Goal: Task Accomplishment & Management: Manage account settings

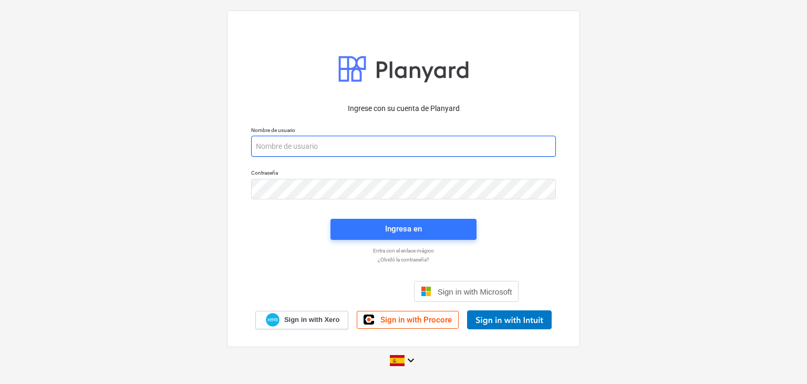
paste input "[EMAIL_ADDRESS][DOMAIN_NAME]"
type input "[EMAIL_ADDRESS][DOMAIN_NAME]"
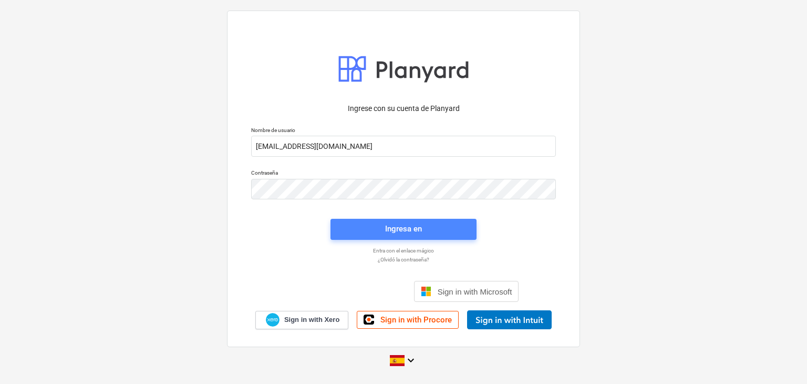
click at [394, 232] on div "Ingresa en" at bounding box center [403, 229] width 37 height 14
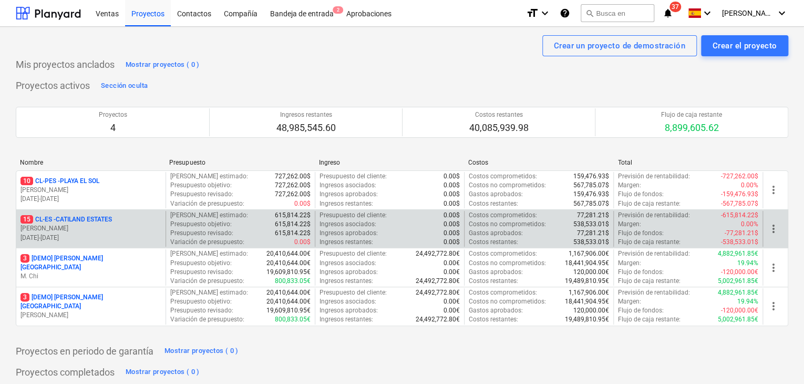
click at [75, 217] on p "15 CL-ES - CATILAND ESTATES" at bounding box center [65, 219] width 91 height 9
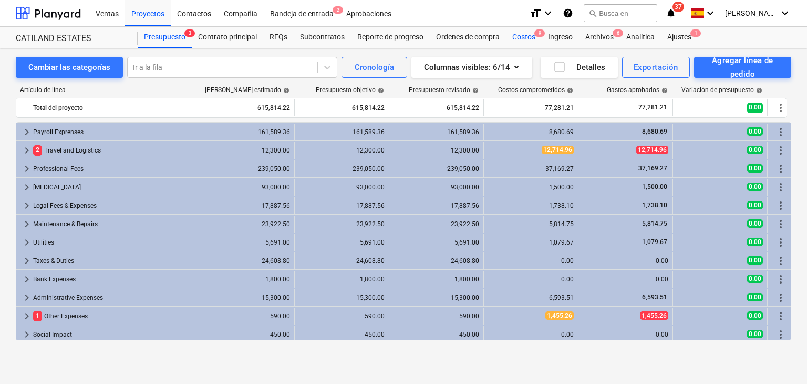
click at [529, 39] on div "Costos 9" at bounding box center [524, 37] width 36 height 21
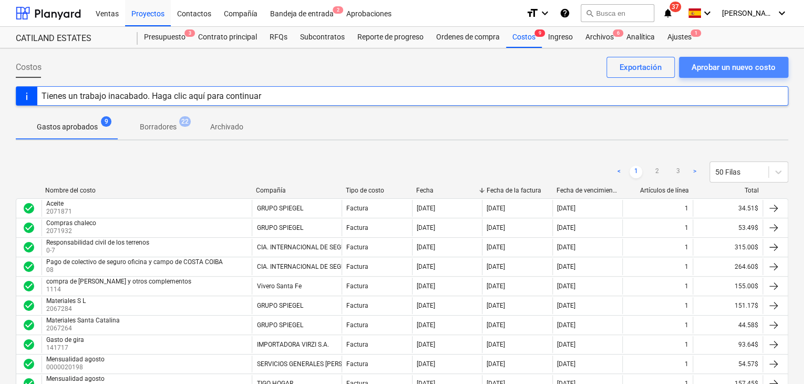
click at [733, 68] on div "Aprobar un nuevo costo" at bounding box center [734, 67] width 84 height 14
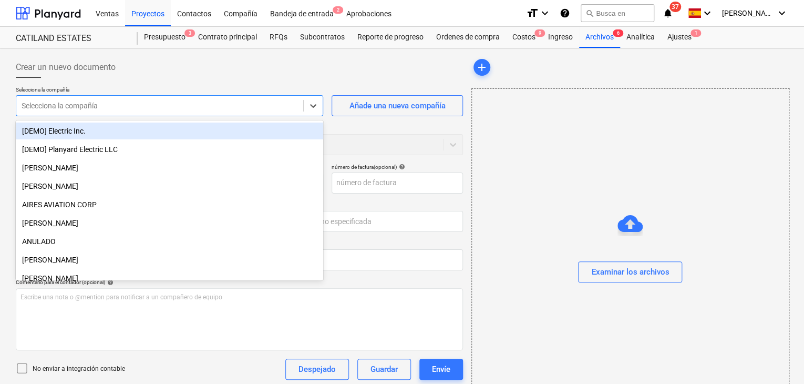
click at [198, 101] on div at bounding box center [160, 105] width 276 height 11
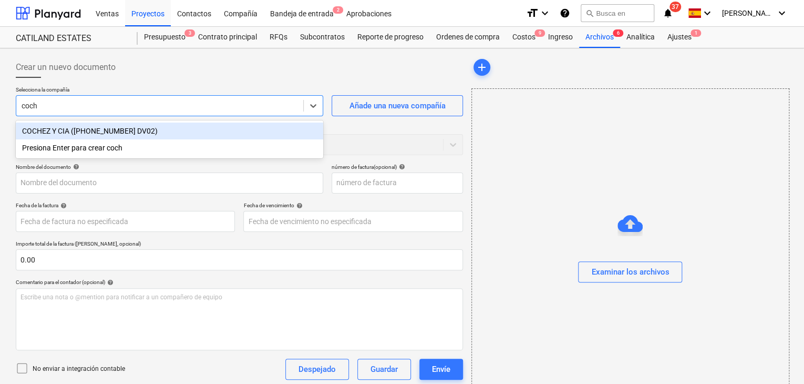
type input "coche"
click at [158, 129] on div "COCHEZ Y CIA ([PHONE_NUMBER] DV02)" at bounding box center [169, 130] width 307 height 17
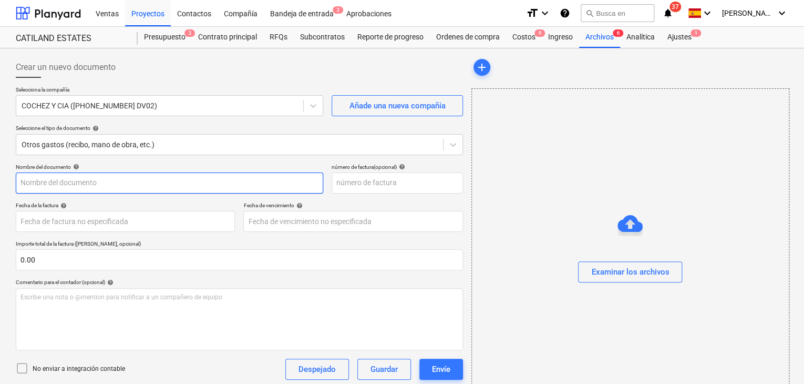
click at [137, 186] on input "text" at bounding box center [169, 182] width 307 height 21
type input "c"
type input "Compra de equipo- Bahía Honda"
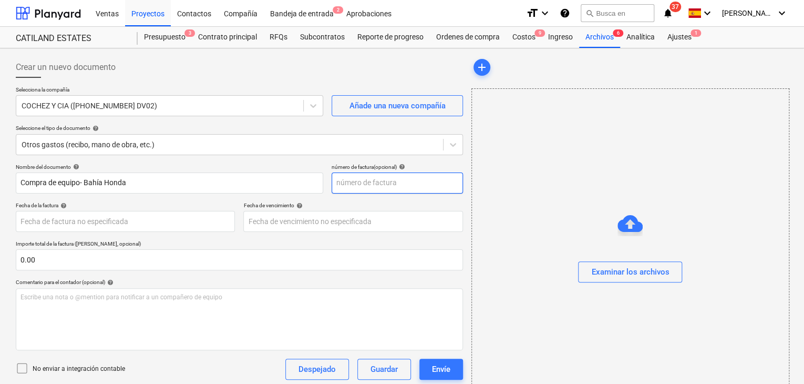
click at [342, 186] on input "text" at bounding box center [397, 182] width 131 height 21
type input "0100480539"
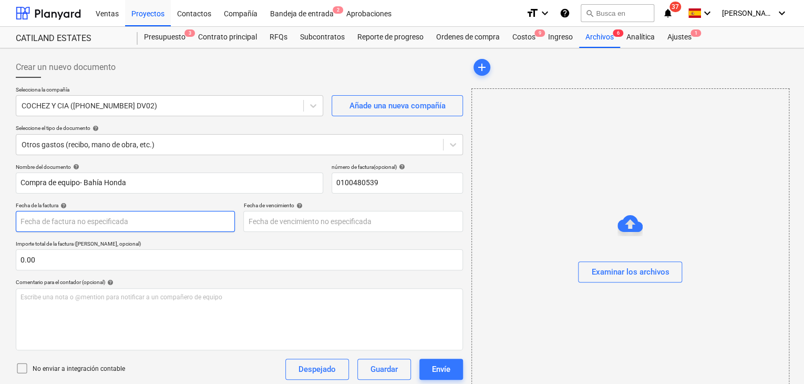
click at [183, 222] on body "Ventas Proyectos Contactos Compañía Bandeja de entrada 2 Aprobaciones format_si…" at bounding box center [402, 192] width 804 height 384
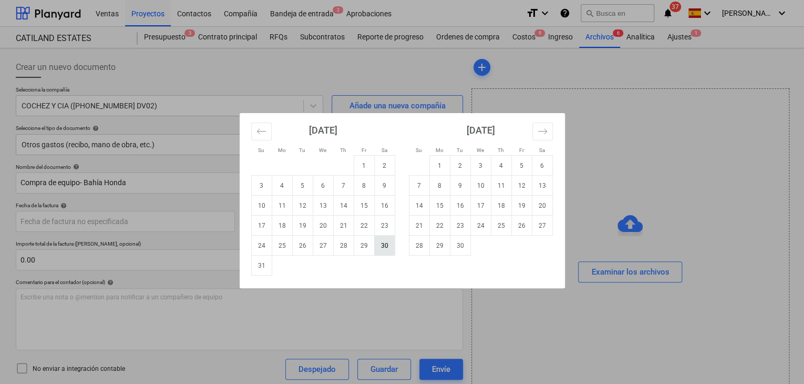
click at [381, 245] on td "30" at bounding box center [384, 245] width 20 height 20
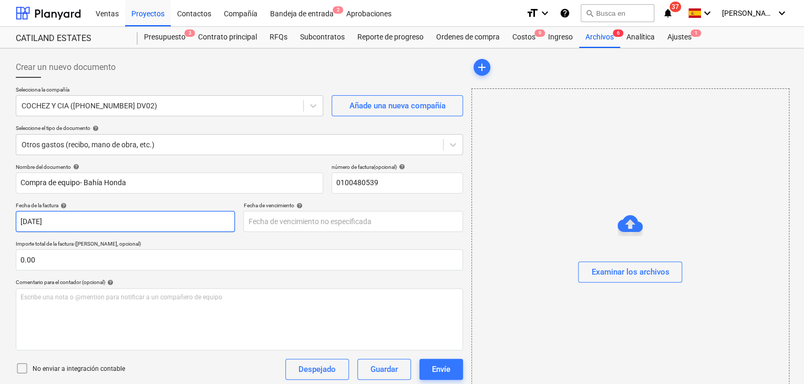
click at [127, 213] on body "Ventas Proyectos Contactos Compañía Bandeja de entrada 2 Aprobaciones format_si…" at bounding box center [402, 192] width 804 height 384
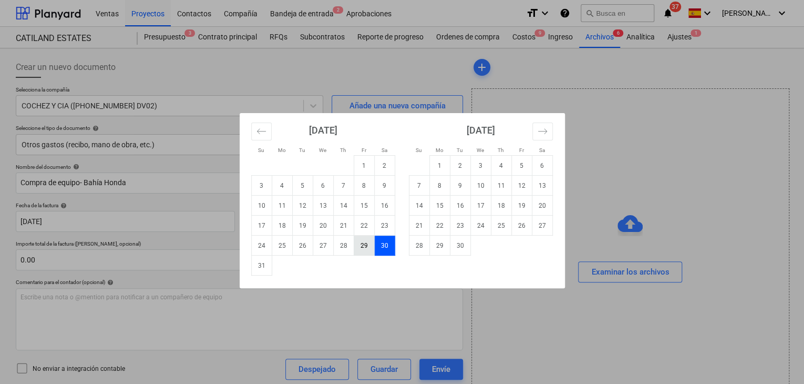
click at [360, 247] on td "29" at bounding box center [364, 245] width 20 height 20
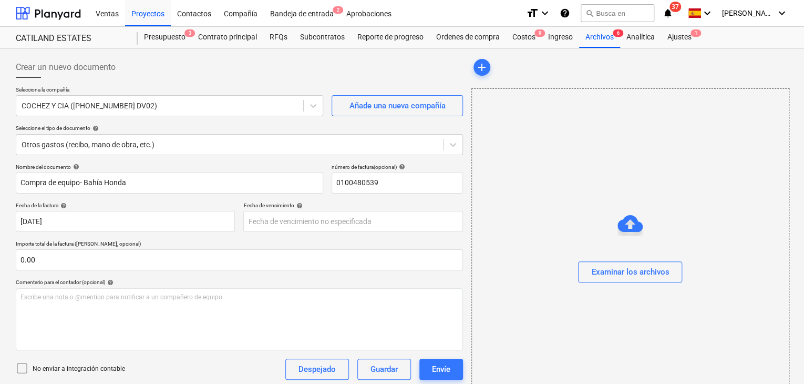
type input "[DATE]"
click at [354, 223] on body "Ventas Proyectos Contactos Compañía Bandeja de entrada 2 Aprobaciones format_si…" at bounding box center [402, 192] width 804 height 384
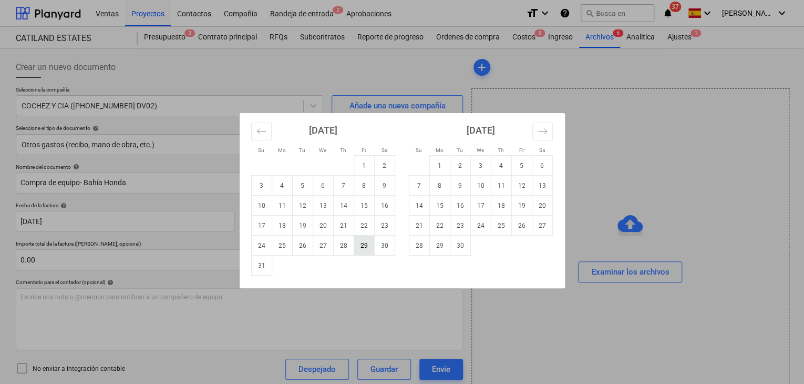
click at [367, 245] on td "29" at bounding box center [364, 245] width 20 height 20
type input "[DATE]"
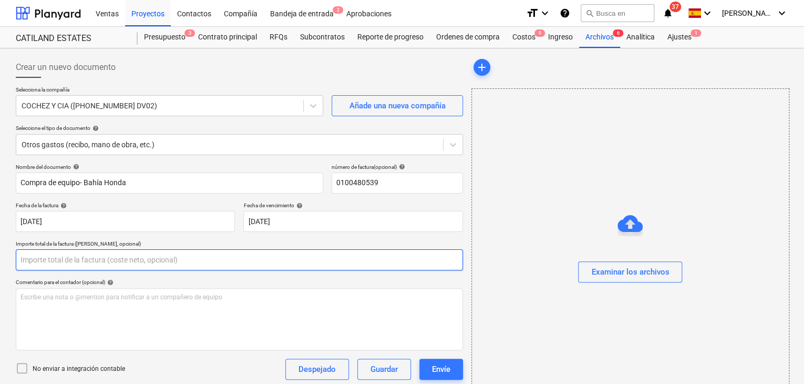
click at [108, 267] on input "text" at bounding box center [239, 259] width 447 height 21
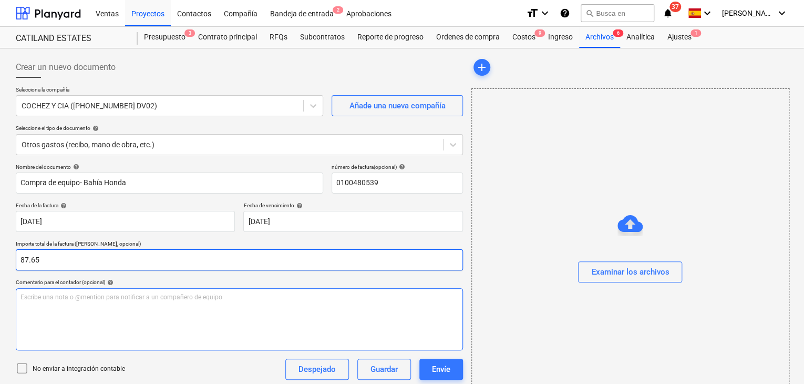
type input "87.65"
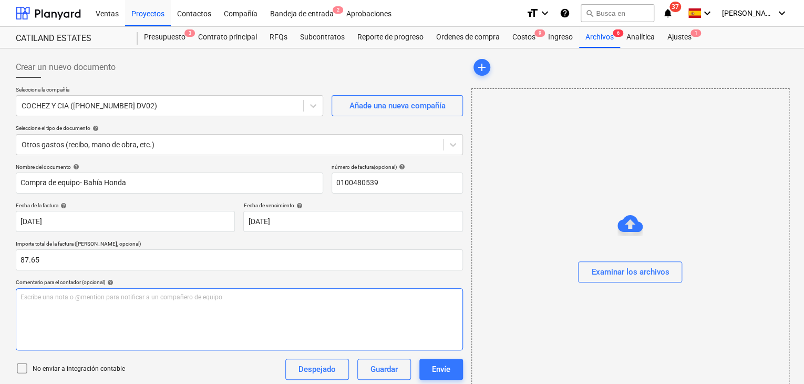
click at [98, 298] on p "Escribe una nota o @mention para notificar a un compañero de equipo ﻿" at bounding box center [239, 297] width 438 height 9
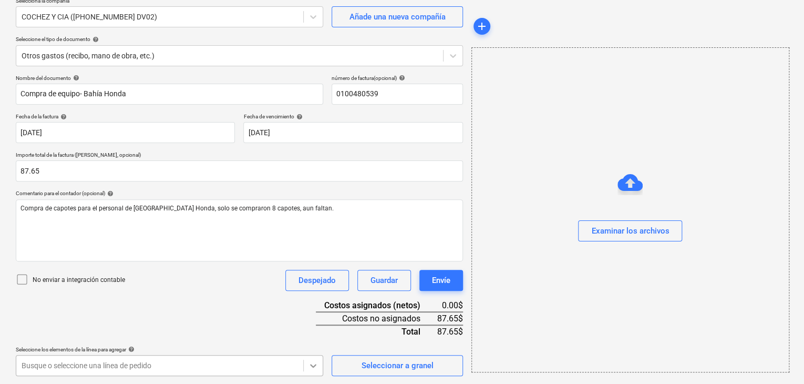
scroll to position [244, 0]
click at [315, 294] on body "Ventas Proyectos Contactos Compañía Bandeja de entrada 2 Aprobaciones format_si…" at bounding box center [402, 103] width 804 height 384
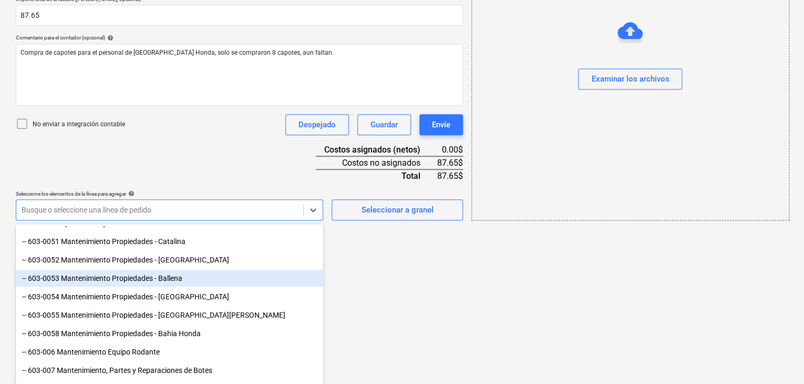
scroll to position [420, 0]
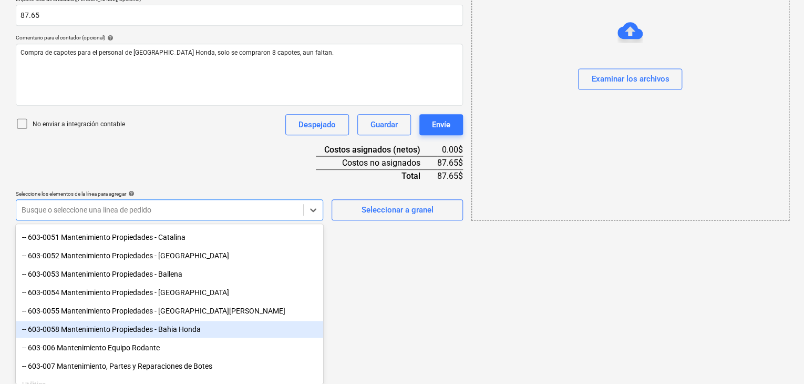
click at [194, 327] on div "-- 603-0058 Mantenimiento Propiedades - Bahia Honda" at bounding box center [169, 329] width 307 height 17
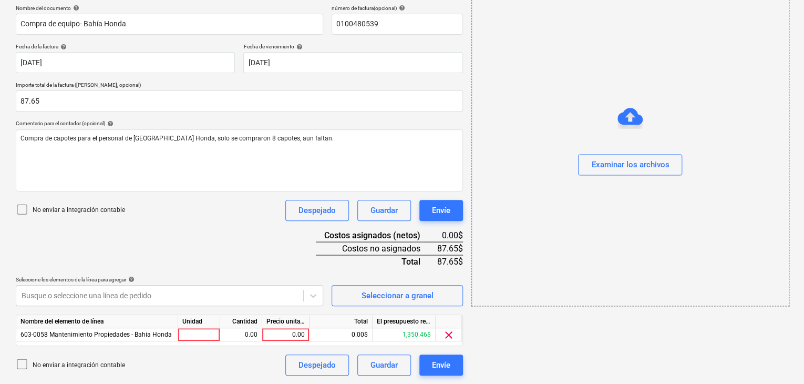
scroll to position [158, 0]
click at [409, 225] on html "Ventas Proyectos Contactos Compañía Bandeja de entrada 2 Aprobaciones format_si…" at bounding box center [402, 34] width 804 height 384
click at [208, 331] on div at bounding box center [199, 335] width 42 height 13
type input "1"
click at [223, 335] on div "0.00" at bounding box center [241, 335] width 42 height 13
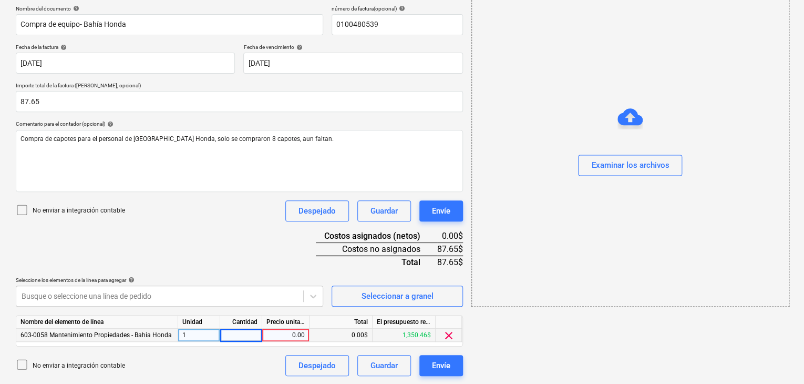
type input "1"
click at [289, 335] on div "0.00" at bounding box center [285, 335] width 38 height 13
type input "87.65"
click at [346, 333] on div "87.65$" at bounding box center [341, 335] width 63 height 13
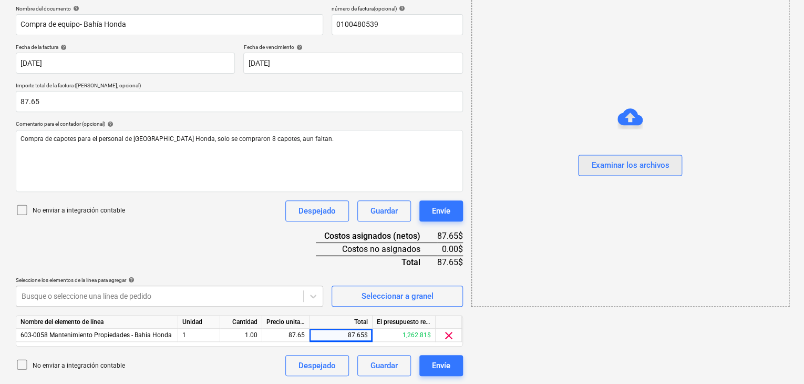
click at [641, 167] on div "Examinar los archivos" at bounding box center [630, 165] width 78 height 14
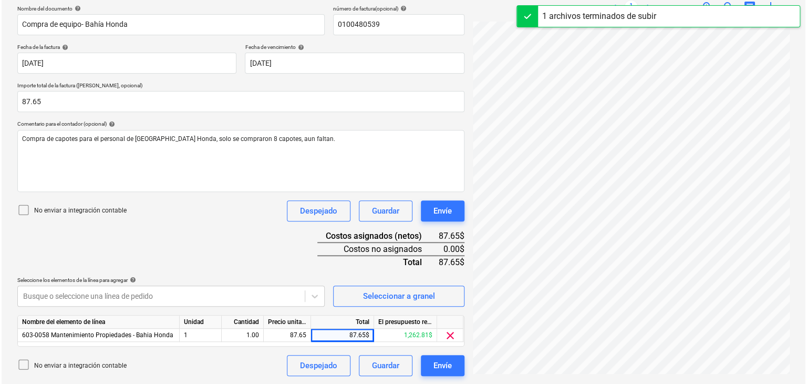
scroll to position [206, 0]
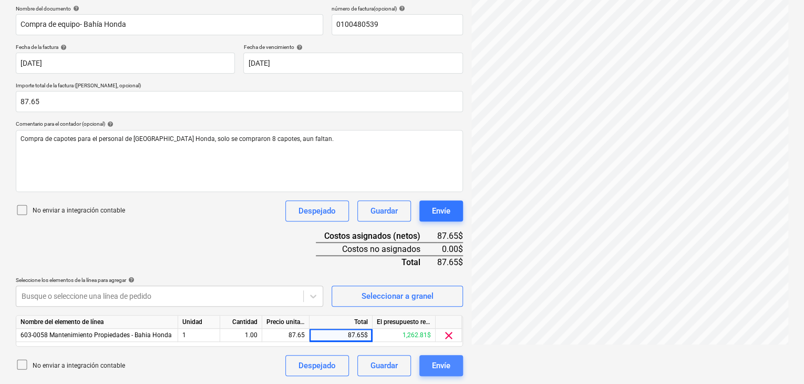
click at [448, 367] on div "Envíe" at bounding box center [441, 365] width 18 height 14
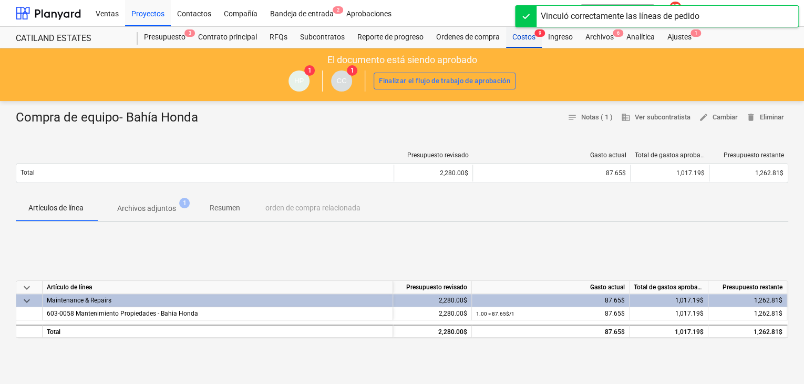
click at [530, 36] on div "Costos 9" at bounding box center [524, 37] width 36 height 21
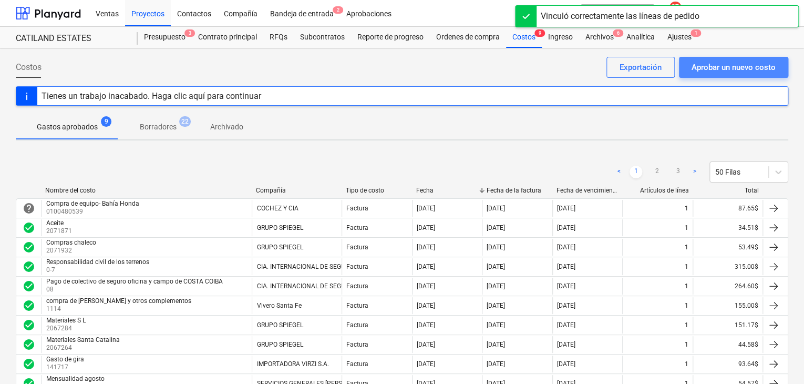
click at [733, 68] on div "Aprobar un nuevo costo" at bounding box center [734, 67] width 84 height 14
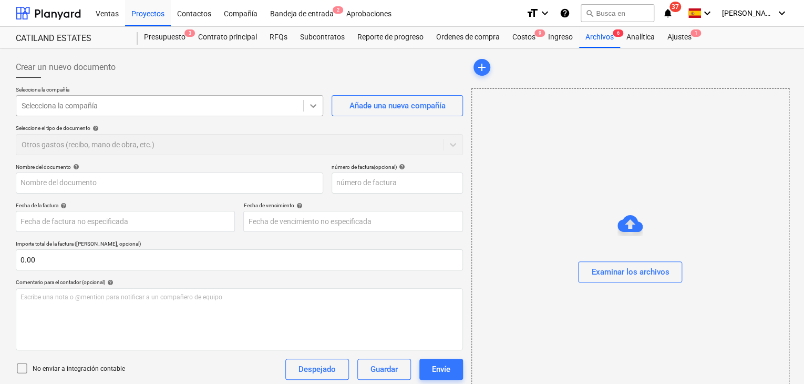
click at [315, 105] on icon at bounding box center [313, 106] width 6 height 4
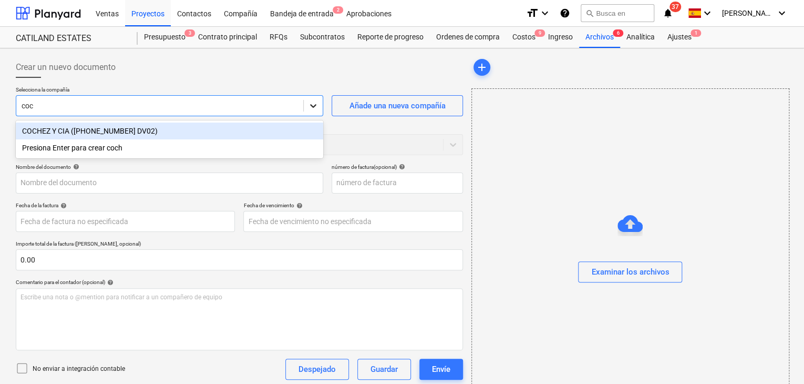
type input "coch"
click at [194, 131] on div "COCHEZ Y CIA ([PHONE_NUMBER] DV02)" at bounding box center [169, 130] width 307 height 17
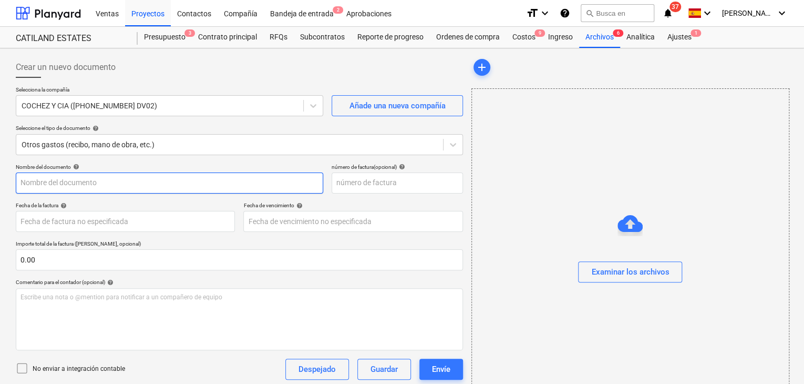
click at [139, 177] on input "text" at bounding box center [169, 182] width 307 height 21
type input "materiales para Bahia Honda"
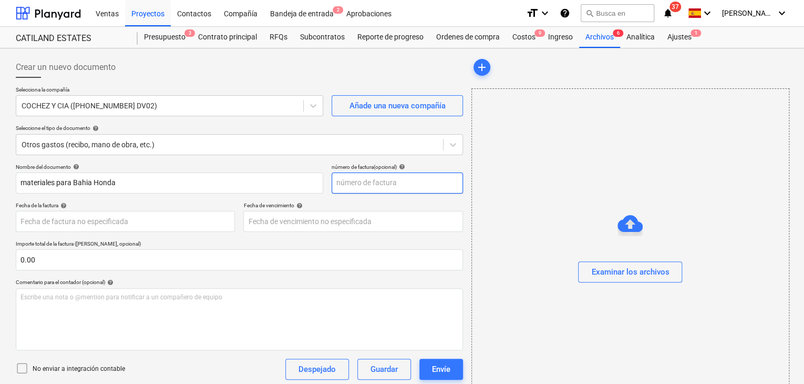
click at [355, 185] on input "text" at bounding box center [397, 182] width 131 height 21
type input "01100423127"
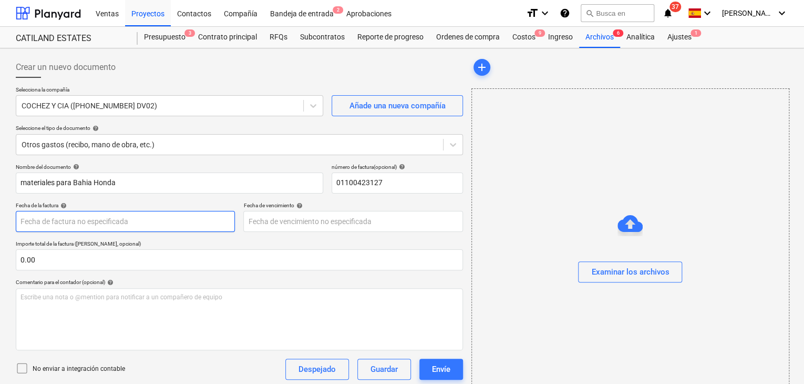
click at [166, 220] on body "Ventas Proyectos Contactos Compañía Bandeja de entrada 2 Aprobaciones format_si…" at bounding box center [402, 192] width 804 height 384
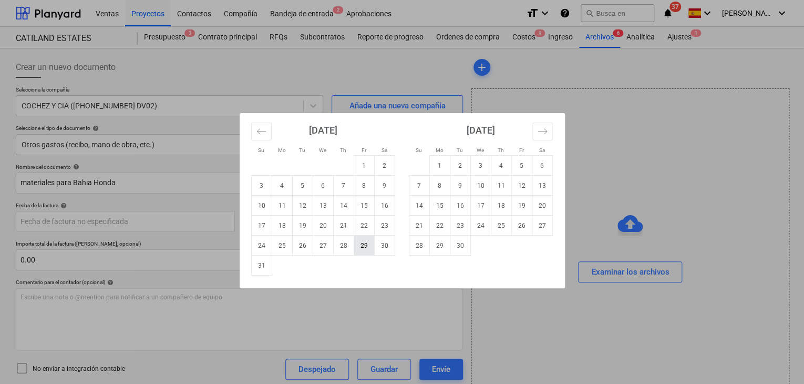
click at [361, 247] on td "29" at bounding box center [364, 245] width 20 height 20
type input "[DATE]"
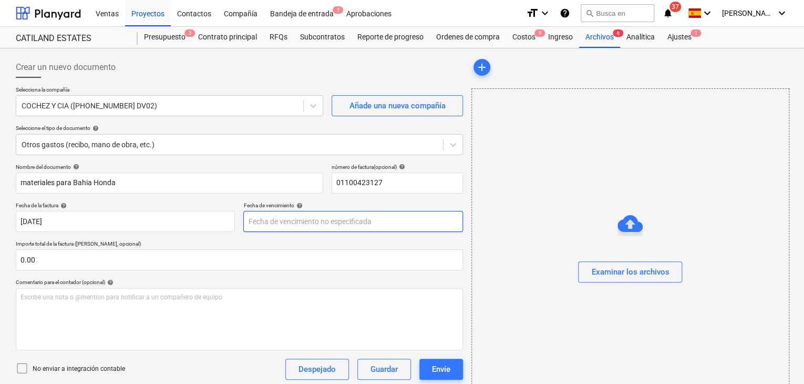
click at [324, 225] on body "Ventas Proyectos Contactos Compañía Bandeja de entrada 2 Aprobaciones format_si…" at bounding box center [402, 192] width 804 height 384
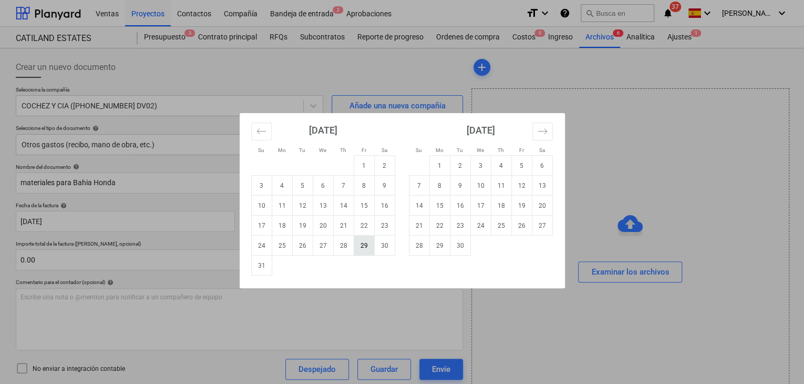
click at [365, 247] on td "29" at bounding box center [364, 245] width 20 height 20
type input "[DATE]"
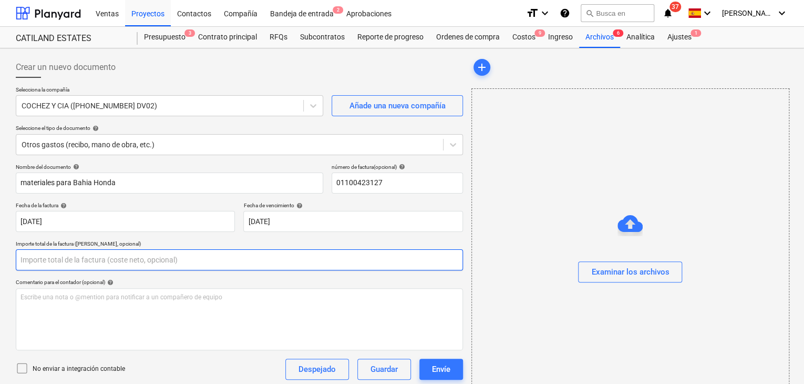
click at [189, 249] on input "text" at bounding box center [239, 259] width 447 height 21
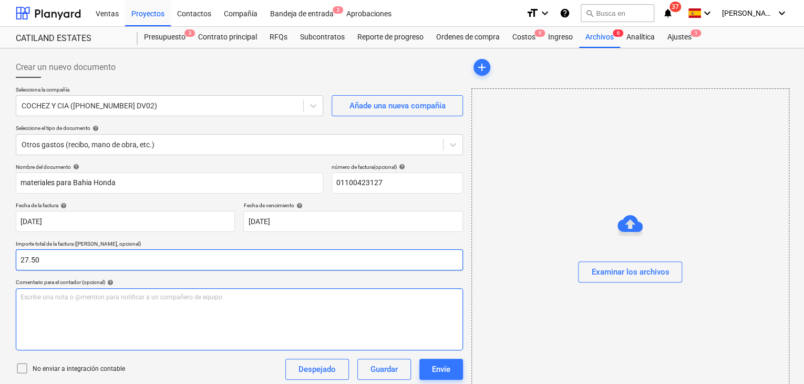
type input "27.50"
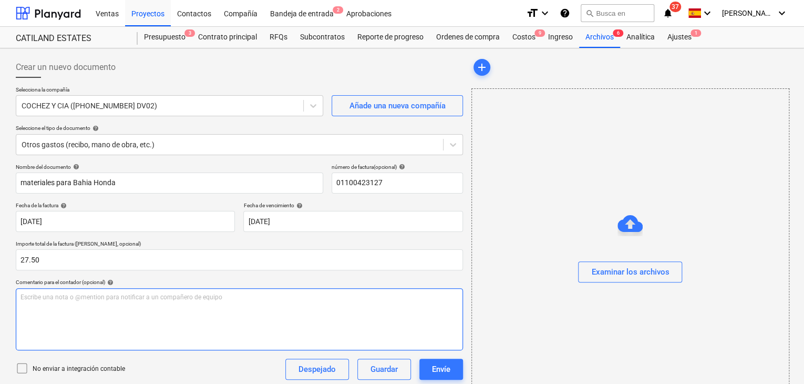
click at [93, 295] on p "Escribe una nota o @mention para notificar a un compañero de equipo ﻿" at bounding box center [239, 297] width 438 height 9
click at [23, 294] on span "compra de abono" at bounding box center [45, 296] width 50 height 7
click at [88, 300] on p "Compra de abono" at bounding box center [239, 297] width 438 height 9
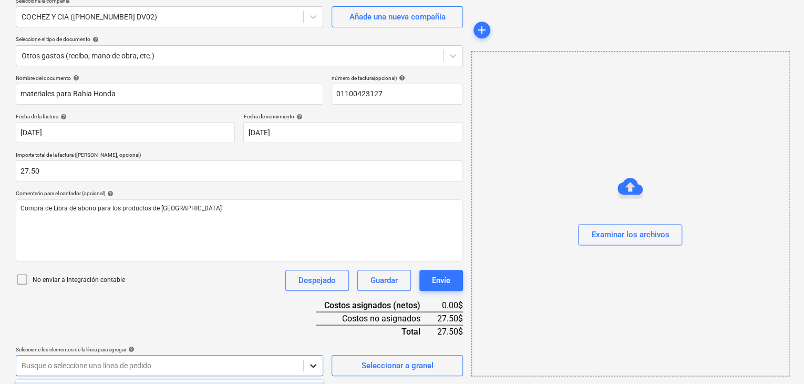
scroll to position [244, 0]
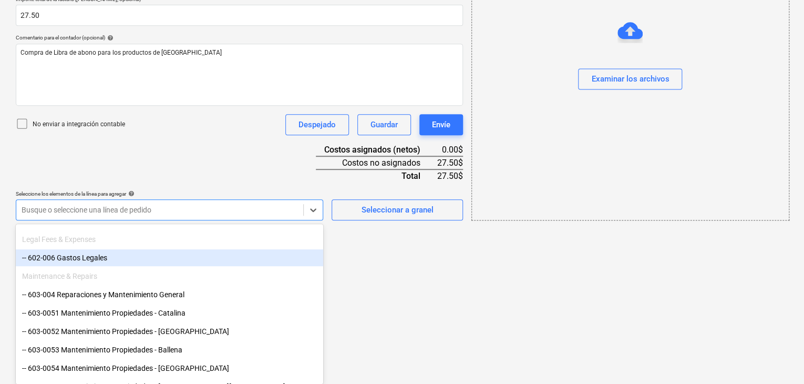
scroll to position [420, 0]
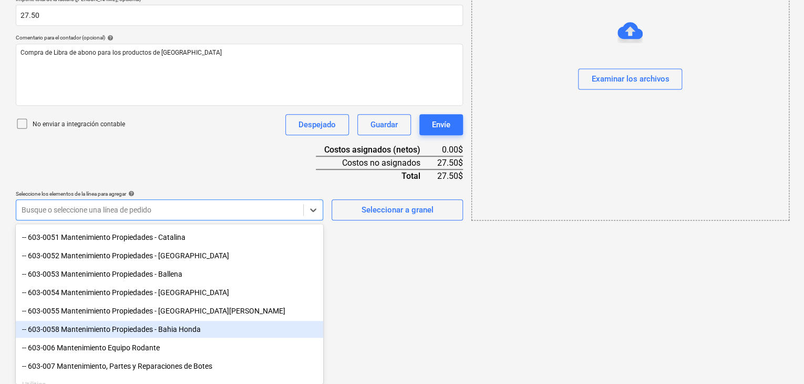
click at [202, 327] on div "-- 603-0058 Mantenimiento Propiedades - Bahia Honda" at bounding box center [169, 329] width 307 height 17
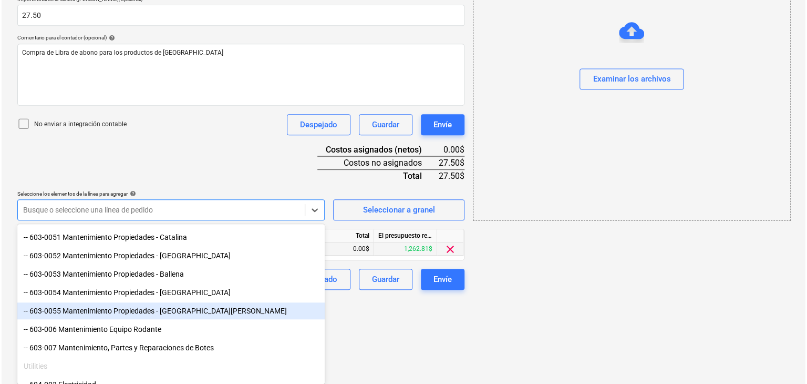
scroll to position [158, 0]
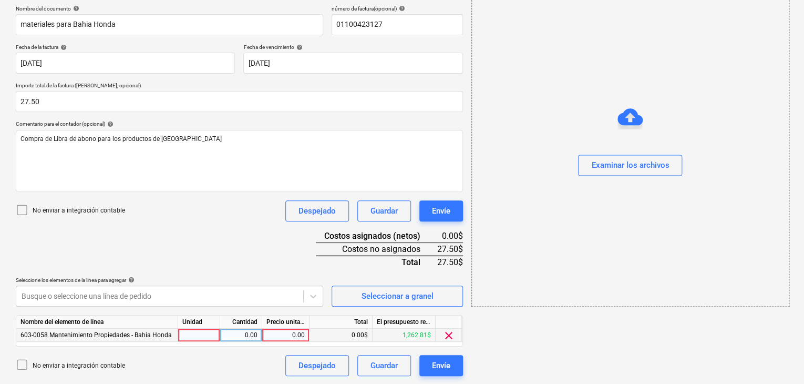
click at [380, 225] on html "Ventas Proyectos Contactos Compañía Bandeja de entrada 2 Aprobaciones format_si…" at bounding box center [402, 34] width 804 height 384
click at [220, 335] on div "0.00" at bounding box center [241, 335] width 42 height 13
click at [217, 335] on div at bounding box center [199, 335] width 42 height 13
type input "1"
click at [237, 337] on div "0.00" at bounding box center [240, 335] width 33 height 13
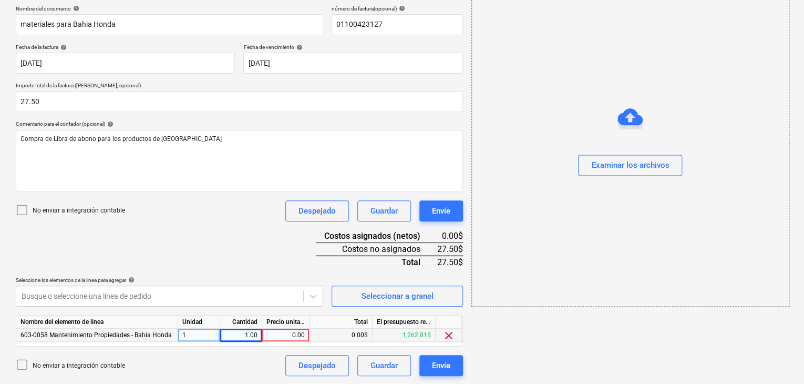
click at [281, 335] on div "0.00" at bounding box center [285, 335] width 38 height 13
type input "27.50"
click at [345, 336] on div "27.50$" at bounding box center [341, 335] width 63 height 13
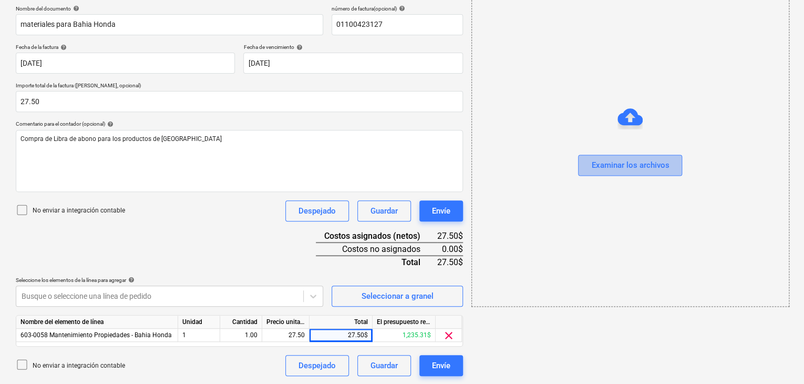
click at [612, 167] on div "Examinar los archivos" at bounding box center [630, 165] width 78 height 14
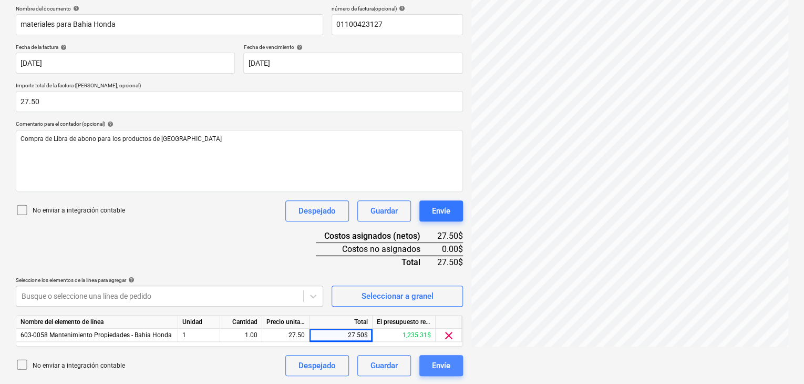
click at [452, 365] on button "Envíe" at bounding box center [441, 365] width 44 height 21
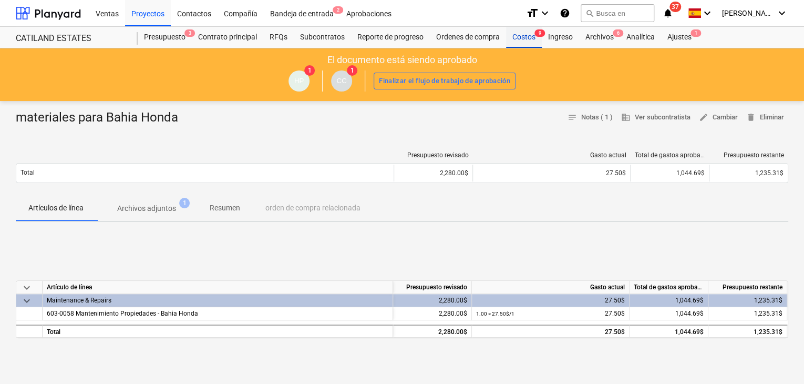
click at [525, 39] on div "Costos 9" at bounding box center [524, 37] width 36 height 21
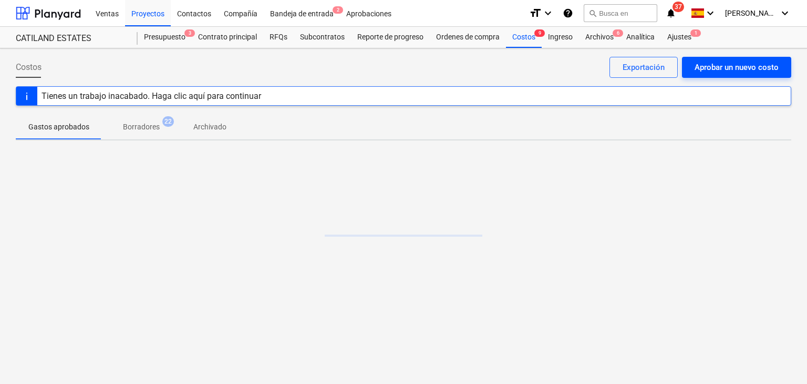
click at [751, 74] on div "Aprobar un nuevo costo" at bounding box center [737, 67] width 84 height 14
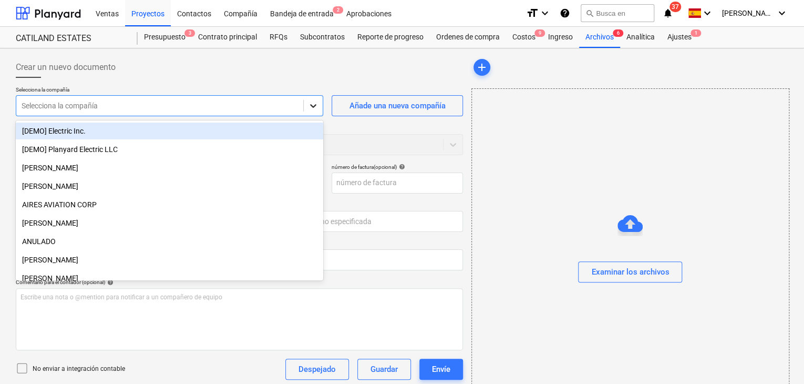
click at [317, 106] on icon at bounding box center [313, 105] width 11 height 11
click at [643, 166] on div "Examinar los archivos" at bounding box center [630, 250] width 318 height 325
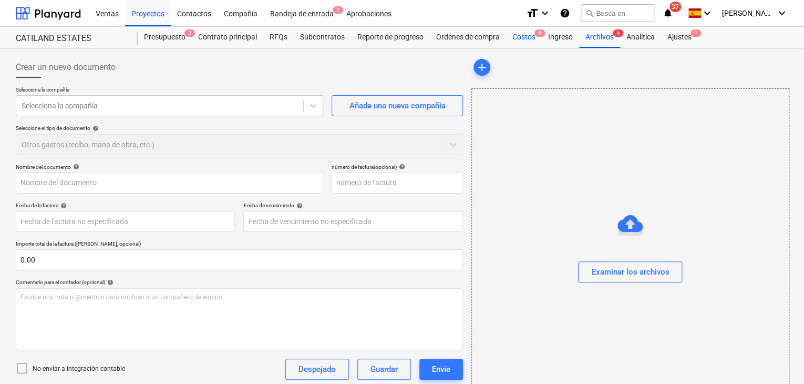
click at [533, 40] on div "Costos 9" at bounding box center [524, 37] width 36 height 21
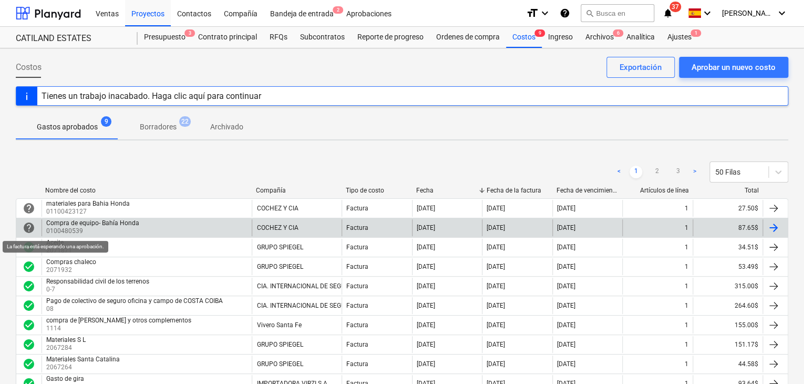
drag, startPoint x: 34, startPoint y: 224, endPoint x: 769, endPoint y: 225, distance: 735.3
drag, startPoint x: 769, startPoint y: 225, endPoint x: 746, endPoint y: 228, distance: 22.8
drag, startPoint x: 746, startPoint y: 228, endPoint x: 507, endPoint y: 233, distance: 239.7
click at [507, 233] on div "[DATE]" at bounding box center [517, 227] width 70 height 17
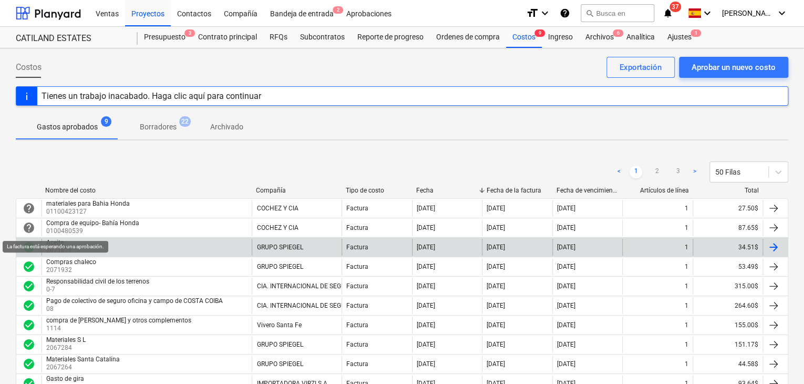
drag, startPoint x: 33, startPoint y: 230, endPoint x: 133, endPoint y: 238, distance: 100.7
click at [133, 239] on div "Aceite 2071871" at bounding box center [147, 247] width 210 height 17
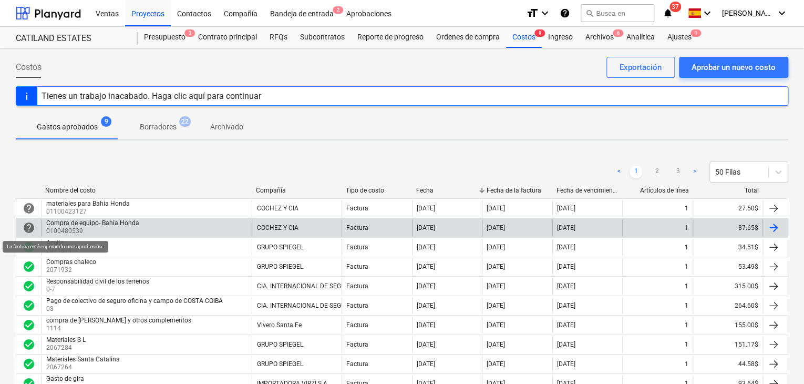
click at [32, 227] on span "help" at bounding box center [29, 227] width 13 height 13
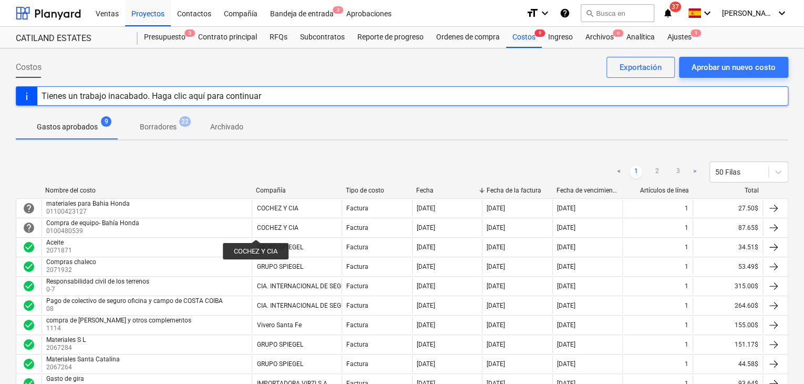
drag, startPoint x: 292, startPoint y: 228, endPoint x: 256, endPoint y: 230, distance: 36.3
click at [257, 230] on div "COCHEZ Y CIA" at bounding box center [278, 227] width 42 height 7
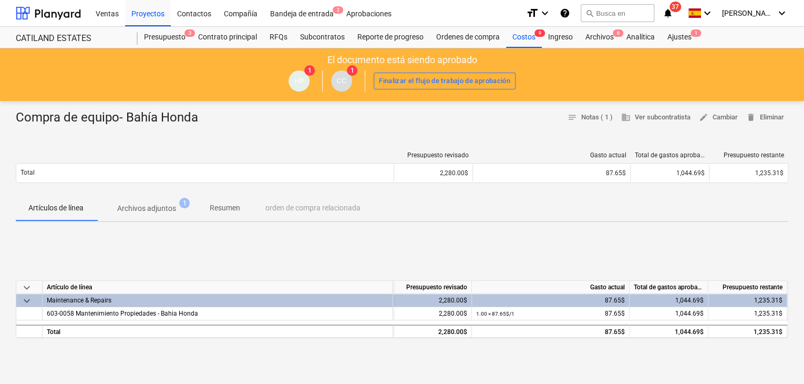
drag, startPoint x: 614, startPoint y: 176, endPoint x: 681, endPoint y: 204, distance: 73.0
click at [681, 204] on div "Artículos de línea Archivos adjuntos 1 Resumen orden de compra relacionada" at bounding box center [402, 208] width 773 height 25
click at [771, 114] on span "delete Eliminar" at bounding box center [765, 117] width 38 height 12
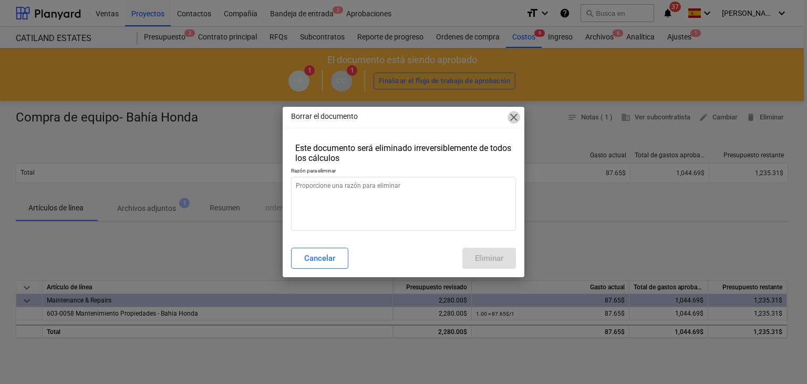
click at [516, 114] on span "close" at bounding box center [514, 117] width 13 height 13
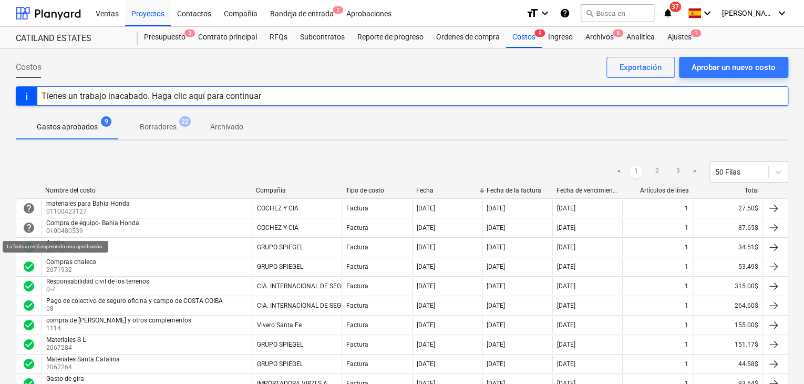
drag, startPoint x: 29, startPoint y: 227, endPoint x: 176, endPoint y: 221, distance: 146.8
click at [176, 221] on div "Compra de equipo- Bahía Honda 0100480539" at bounding box center [147, 227] width 210 height 17
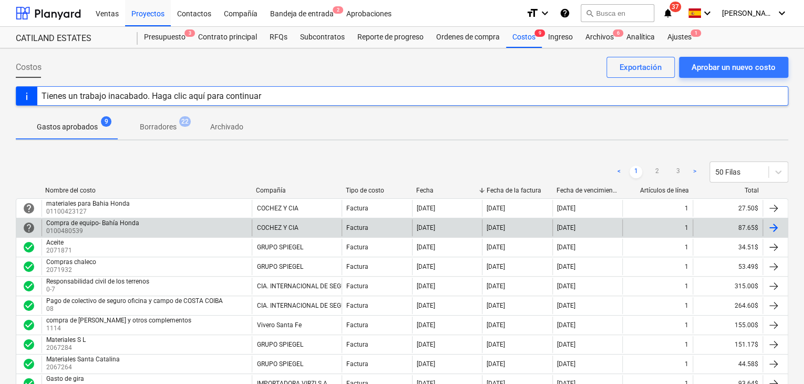
click at [755, 224] on div "87.65$" at bounding box center [728, 227] width 70 height 17
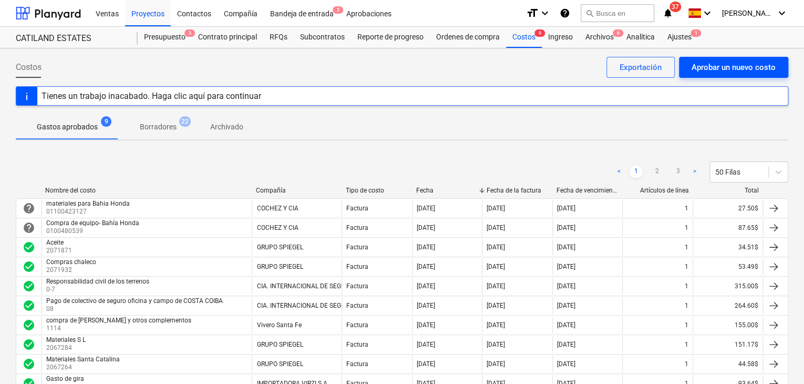
click at [711, 72] on div "Aprobar un nuevo costo" at bounding box center [734, 67] width 84 height 14
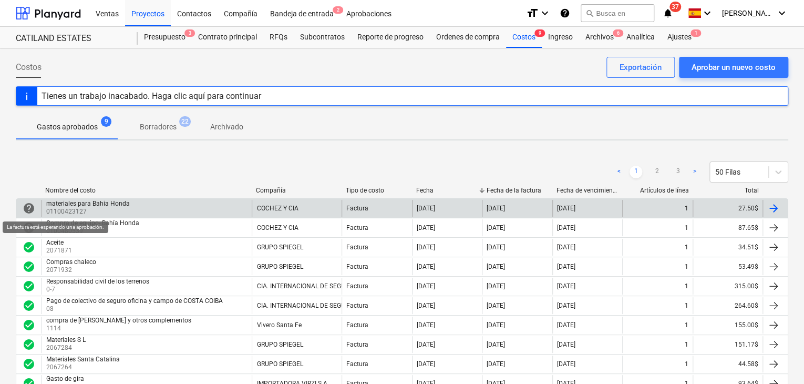
drag, startPoint x: 28, startPoint y: 205, endPoint x: 29, endPoint y: 210, distance: 5.3
click at [29, 210] on span "help" at bounding box center [29, 208] width 13 height 13
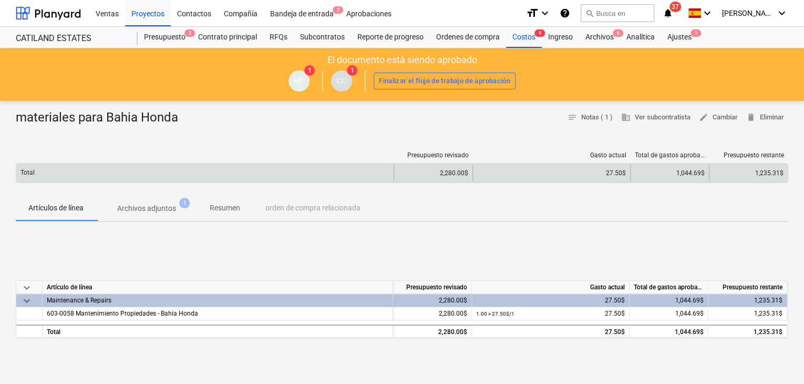
click at [614, 171] on div "27.50$" at bounding box center [551, 172] width 149 height 7
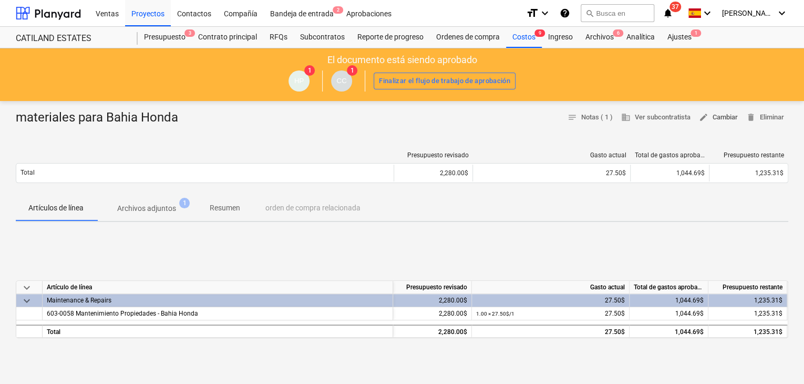
click at [722, 120] on span "edit Cambiar" at bounding box center [718, 117] width 39 height 12
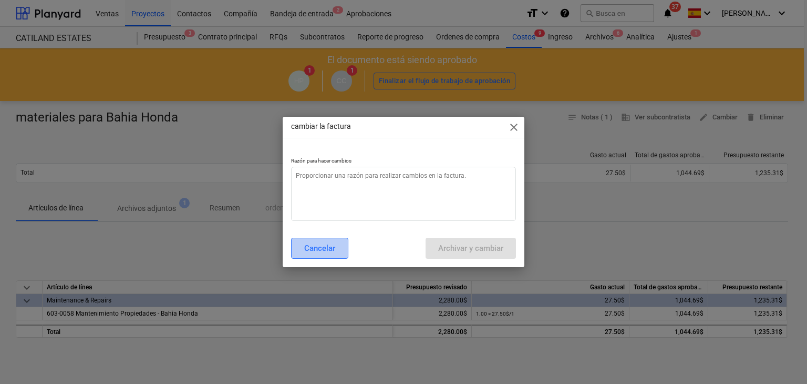
click at [322, 251] on div "Cancelar" at bounding box center [319, 248] width 31 height 14
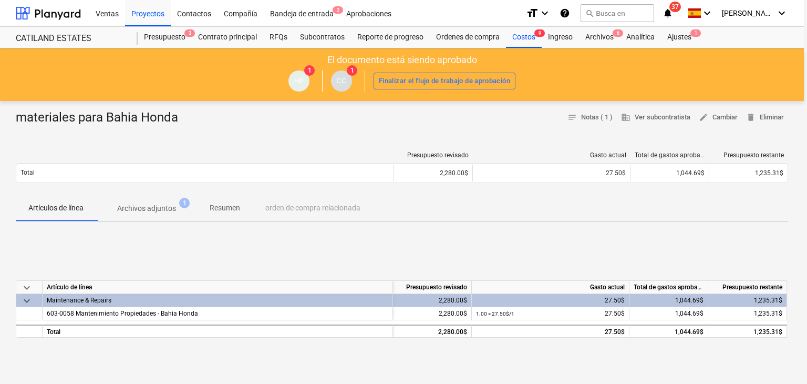
type textarea "x"
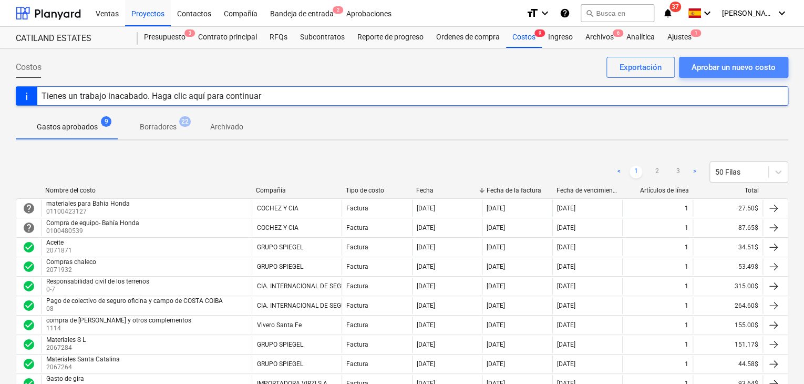
click at [726, 70] on div "Aprobar un nuevo costo" at bounding box center [734, 67] width 84 height 14
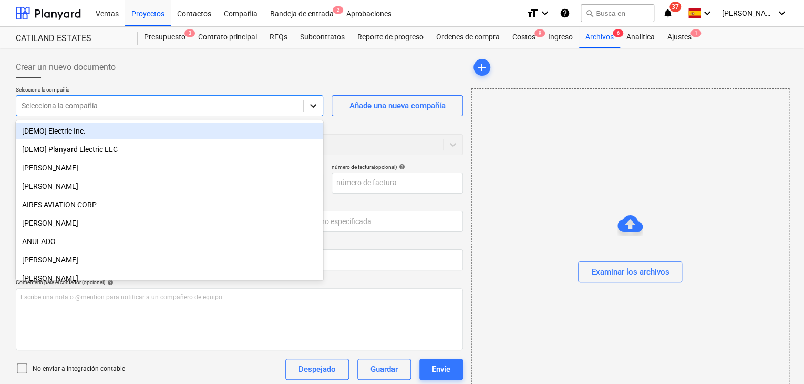
click at [313, 109] on icon at bounding box center [313, 105] width 11 height 11
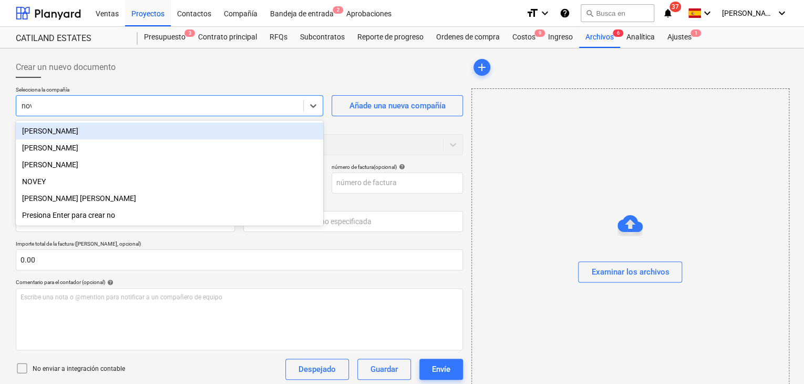
type input "nove"
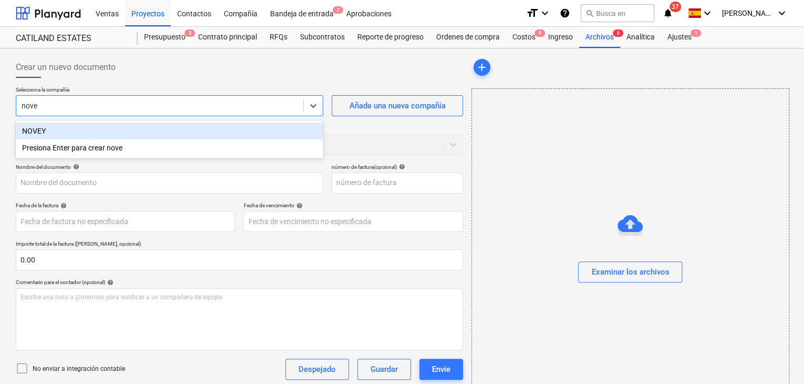
click at [114, 136] on div "NOVEY" at bounding box center [169, 130] width 307 height 17
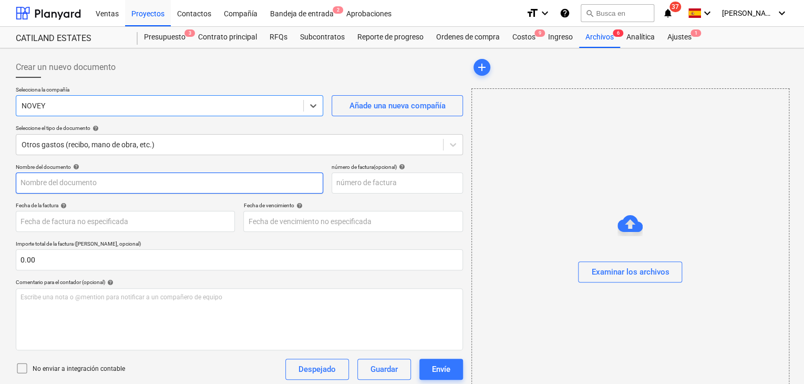
click at [190, 187] on input "text" at bounding box center [169, 182] width 307 height 21
click at [192, 191] on input "text" at bounding box center [169, 182] width 307 height 21
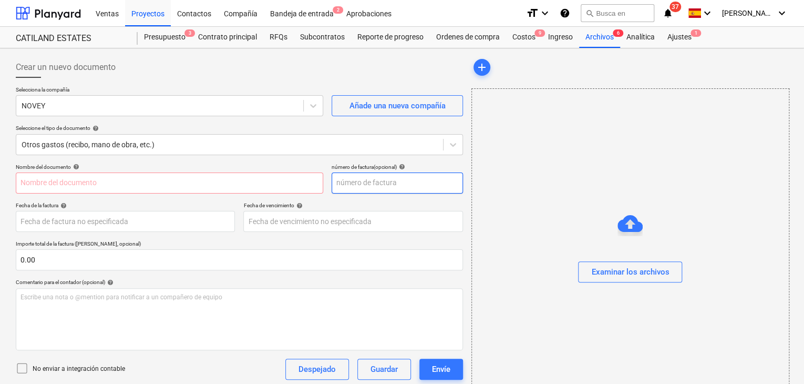
click at [365, 186] on input "text" at bounding box center [397, 182] width 131 height 21
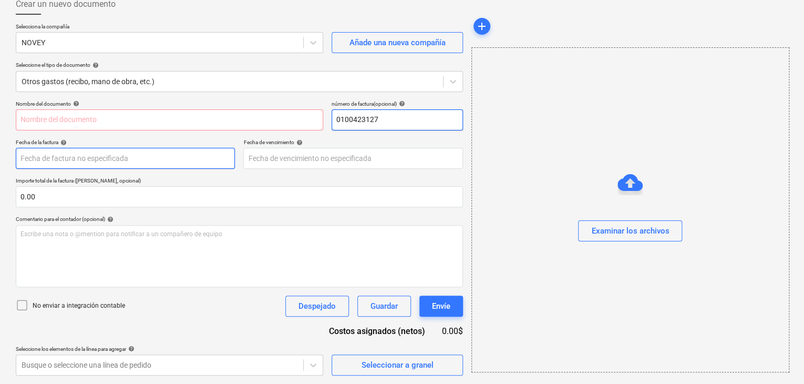
type input "0100423127"
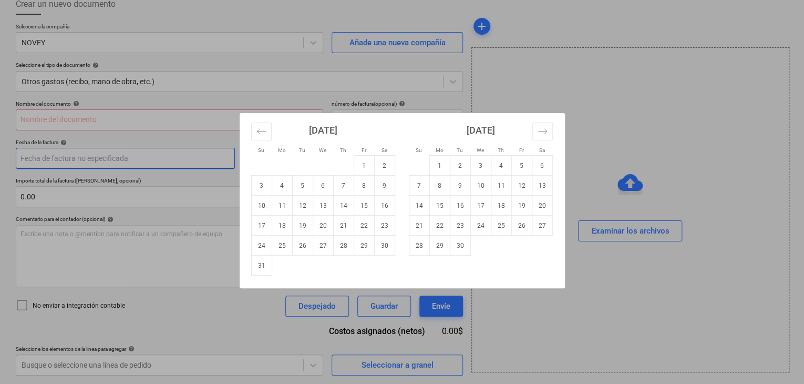
click at [207, 162] on body "Ventas Proyectos Contactos Compañía Bandeja de entrada 2 Aprobaciones format_si…" at bounding box center [402, 129] width 804 height 384
click at [366, 247] on td "29" at bounding box center [364, 245] width 20 height 20
type input "[DATE]"
click at [322, 159] on body "Ventas Proyectos Contactos Compañía Bandeja de entrada 2 Aprobaciones format_si…" at bounding box center [402, 129] width 804 height 384
click at [361, 246] on td "29" at bounding box center [364, 245] width 20 height 20
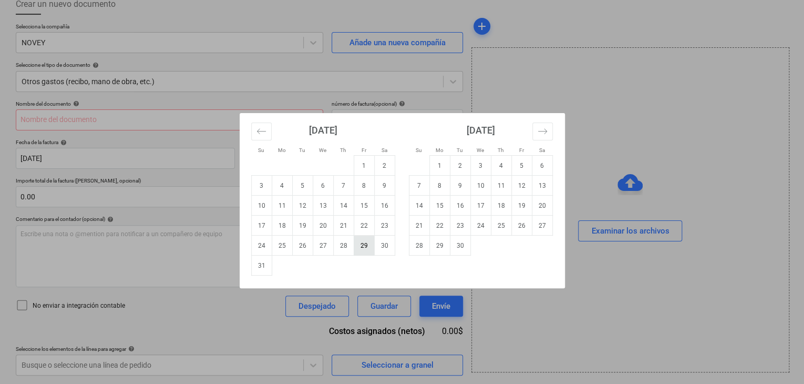
type input "[DATE]"
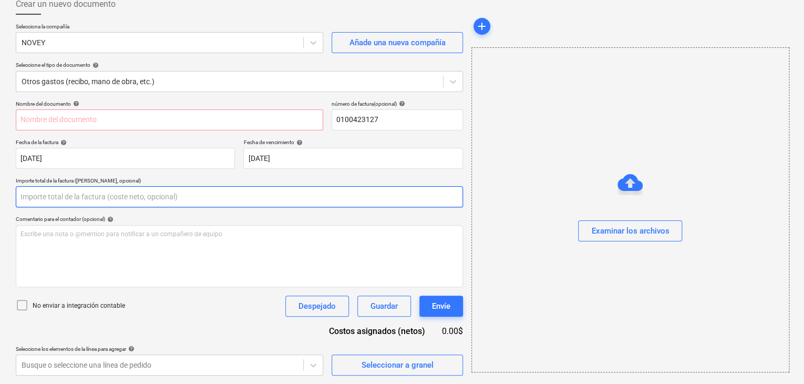
click at [193, 200] on input "text" at bounding box center [239, 196] width 447 height 21
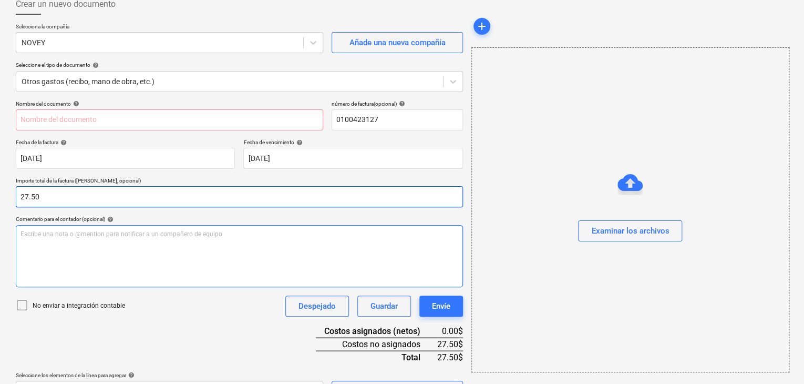
type input "27.50"
click at [161, 239] on div "Escribe una nota o @mention para notificar a un compañero de equipo ﻿" at bounding box center [239, 256] width 447 height 62
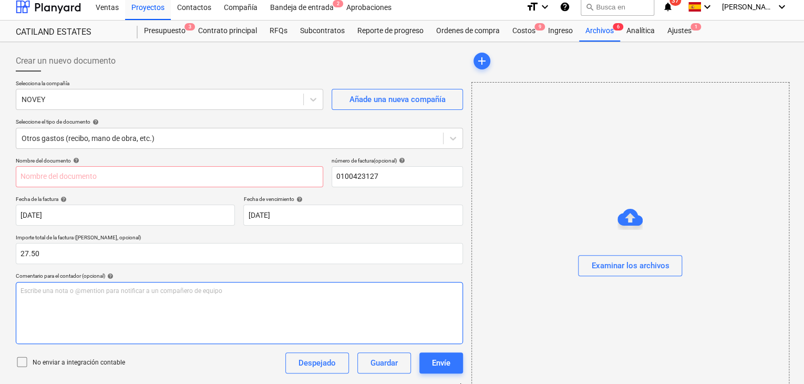
scroll to position [0, 0]
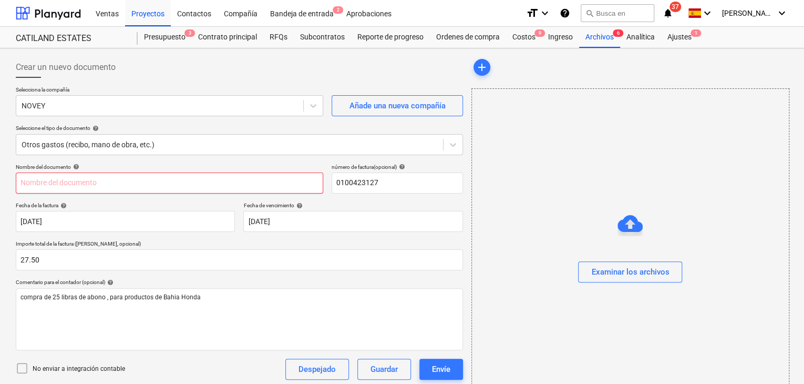
click at [192, 187] on input "text" at bounding box center [169, 182] width 307 height 21
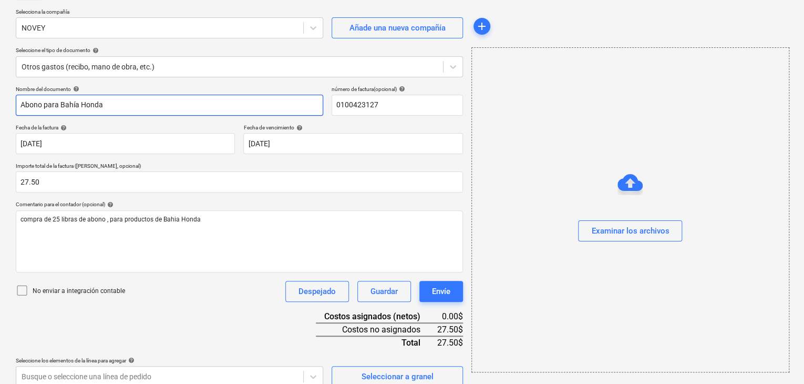
scroll to position [89, 0]
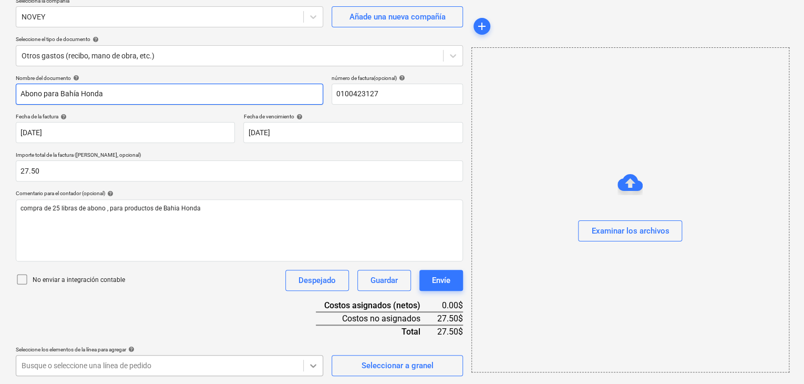
type input "Abono para Bahía Honda"
click at [321, 294] on body "Ventas Proyectos Contactos Compañía Bandeja de entrada 2 Aprobaciones format_si…" at bounding box center [402, 103] width 804 height 384
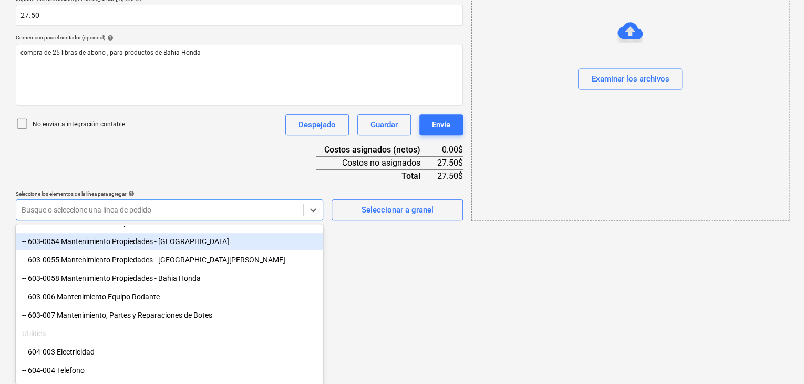
scroll to position [473, 0]
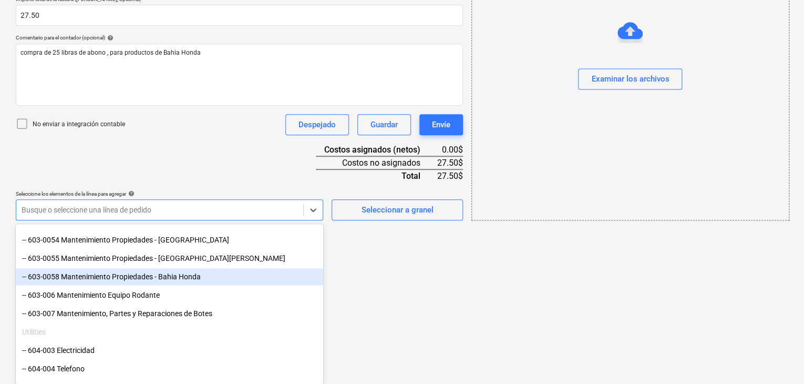
click at [200, 281] on div "-- 603-0058 Mantenimiento Propiedades - Bahia Honda" at bounding box center [169, 276] width 307 height 17
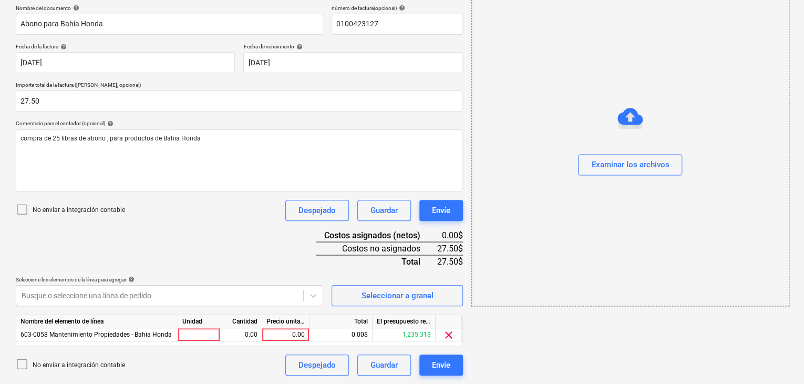
scroll to position [158, 0]
click at [350, 225] on html "Ventas Proyectos Contactos Compañía Bandeja de entrada 2 Aprobaciones format_si…" at bounding box center [402, 34] width 804 height 384
click at [204, 329] on div at bounding box center [199, 335] width 42 height 13
type input "1"
click at [233, 337] on div "0.00" at bounding box center [240, 335] width 33 height 13
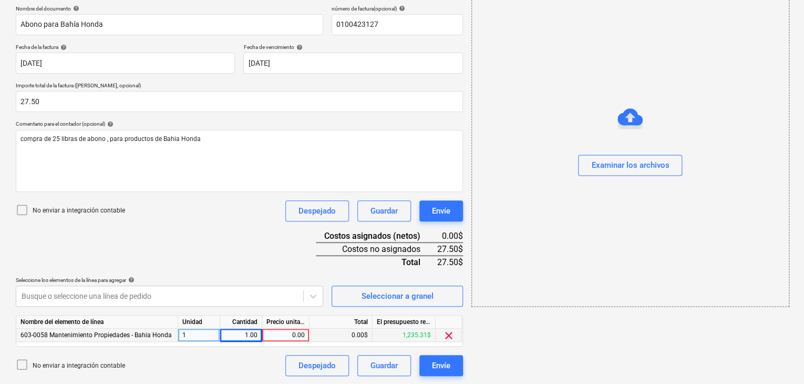
click at [278, 333] on div "0.00" at bounding box center [285, 335] width 38 height 13
type input "27.50"
click at [651, 169] on div "Examinar los archivos" at bounding box center [630, 165] width 78 height 14
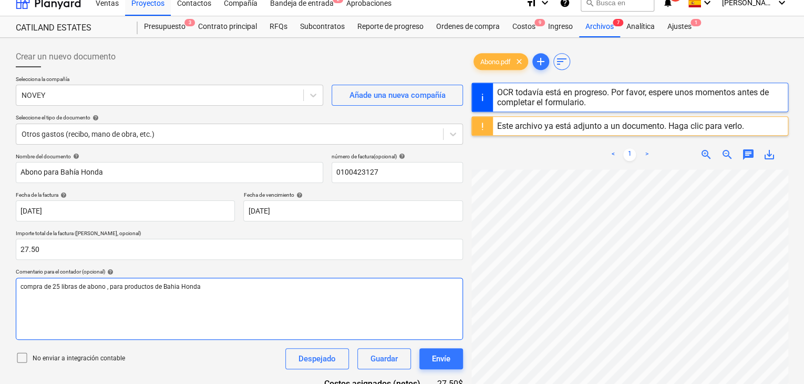
scroll to position [1, 0]
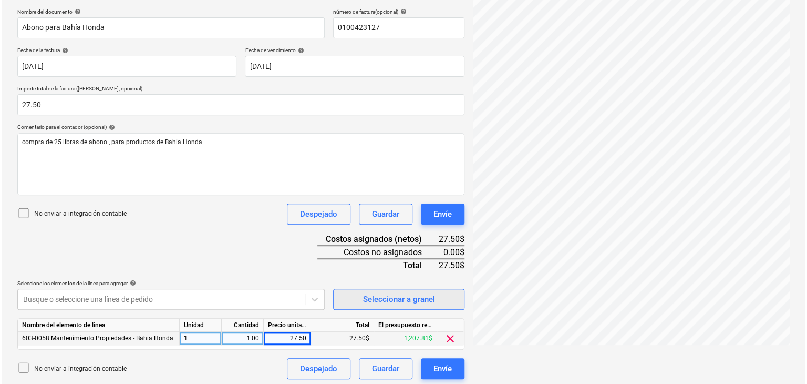
scroll to position [158, 0]
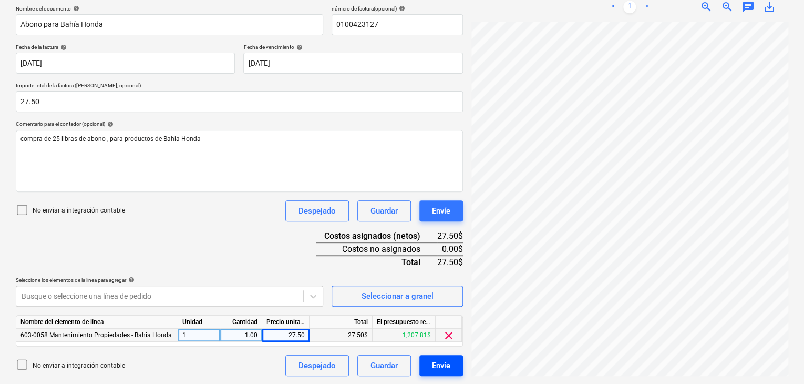
click at [442, 367] on div "Envíe" at bounding box center [441, 365] width 18 height 14
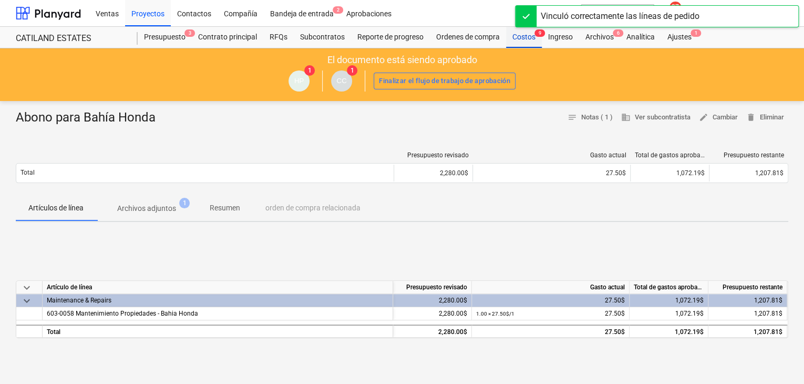
click at [528, 40] on div "Costos 9" at bounding box center [524, 37] width 36 height 21
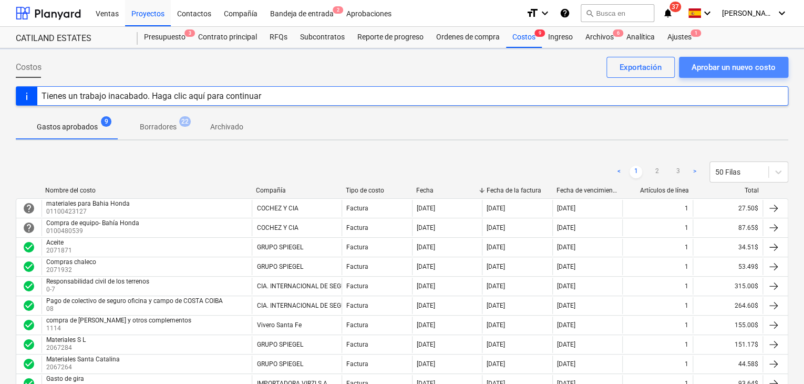
click at [725, 66] on div "Aprobar un nuevo costo" at bounding box center [734, 67] width 84 height 14
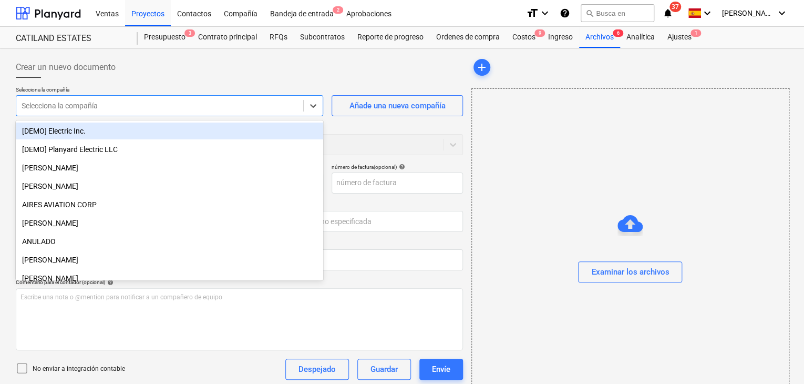
click at [290, 107] on div at bounding box center [160, 105] width 276 height 11
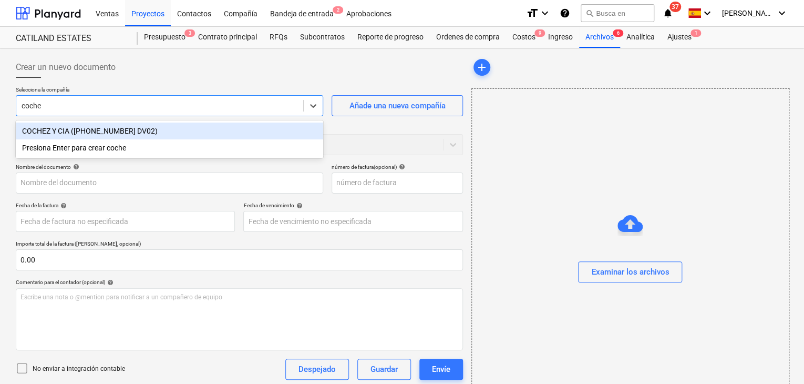
type input "cochez"
click at [216, 135] on div "COCHEZ Y CIA ([PHONE_NUMBER] DV02)" at bounding box center [169, 130] width 307 height 17
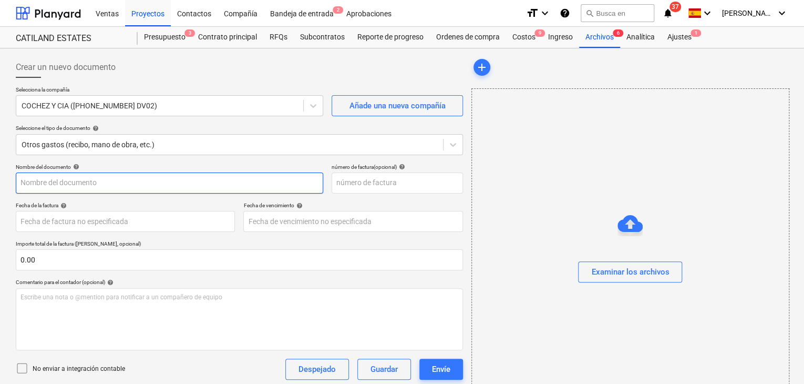
click at [126, 177] on input "text" at bounding box center [169, 182] width 307 height 21
type input "p"
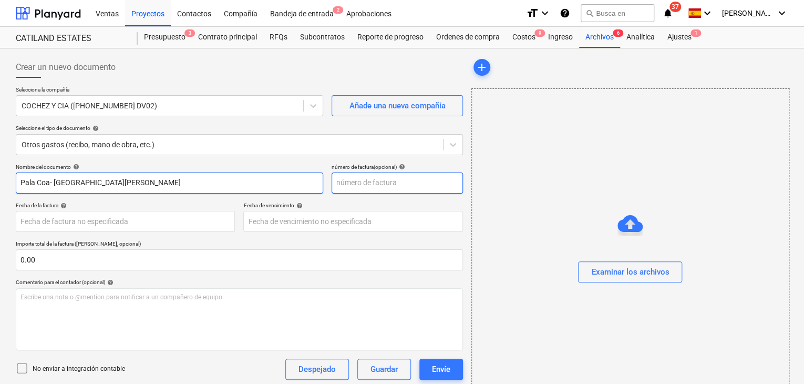
type input "Pala Coa- [GEOGRAPHIC_DATA][PERSON_NAME]"
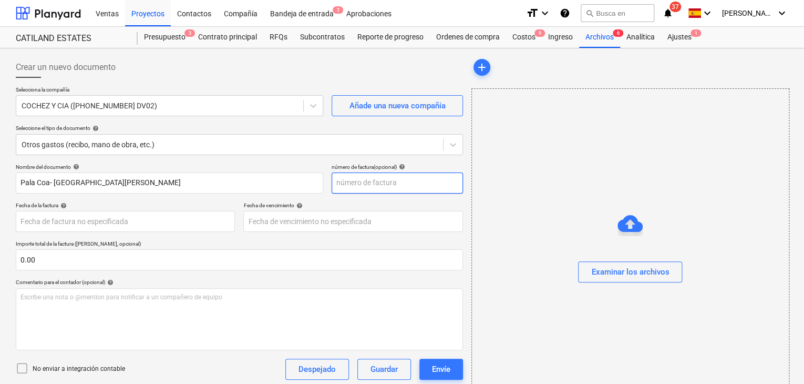
click at [352, 183] on input "text" at bounding box center [397, 182] width 131 height 21
type input "01004805540"
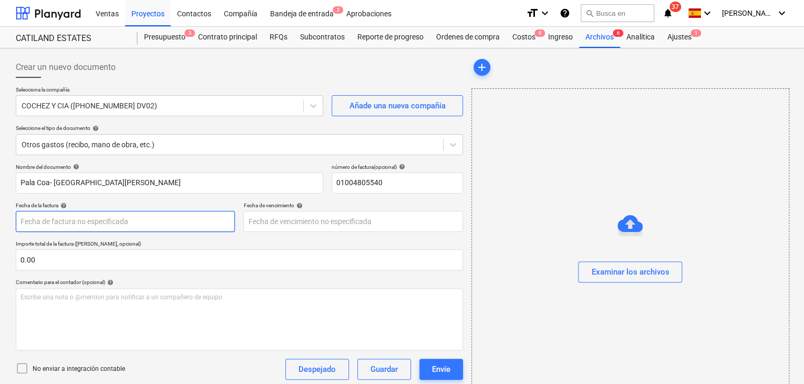
click at [209, 215] on body "Ventas Proyectos Contactos Compañía Bandeja de entrada 2 Aprobaciones format_si…" at bounding box center [402, 192] width 804 height 384
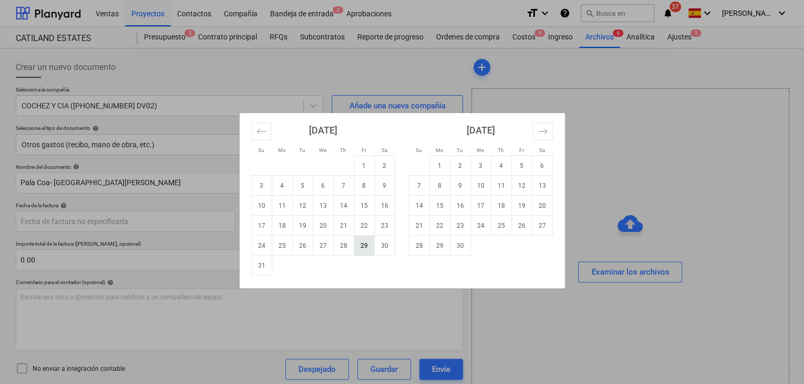
click at [367, 246] on td "29" at bounding box center [364, 245] width 20 height 20
type input "[DATE]"
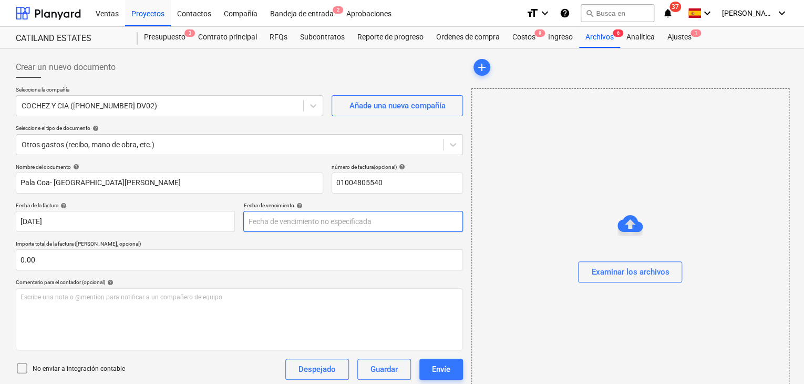
click at [328, 224] on body "Ventas Proyectos Contactos Compañía Bandeja de entrada 2 Aprobaciones format_si…" at bounding box center [402, 192] width 804 height 384
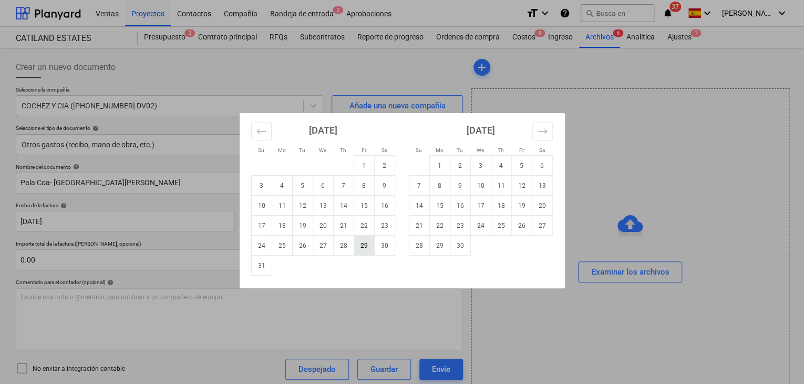
click at [362, 243] on td "29" at bounding box center [364, 245] width 20 height 20
type input "[DATE]"
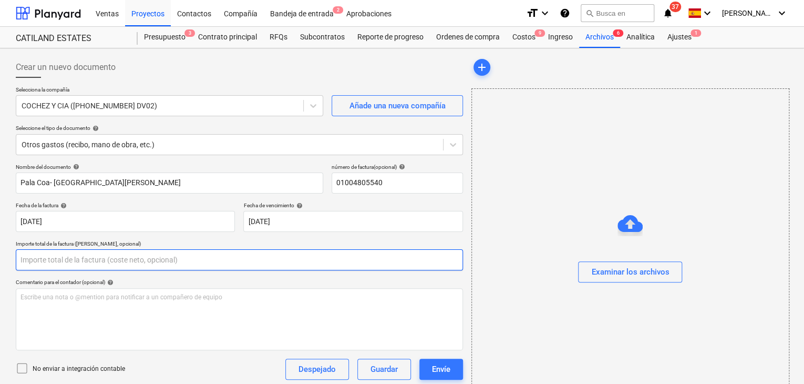
click at [98, 266] on input "text" at bounding box center [239, 259] width 447 height 21
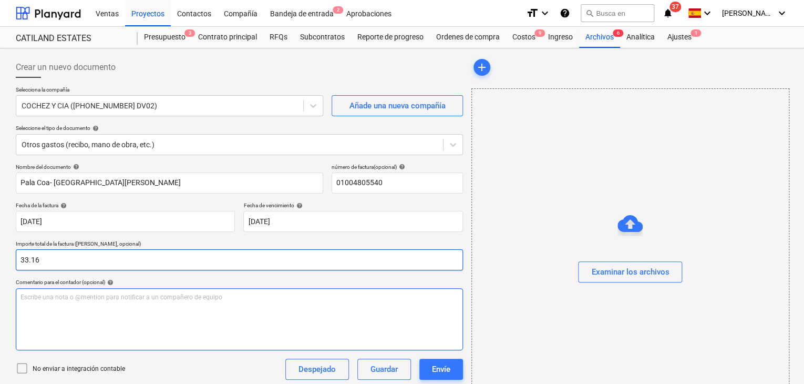
type input "33.16"
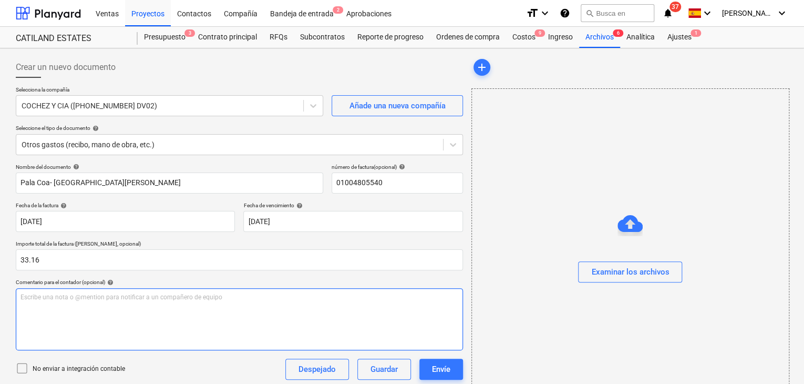
click at [87, 299] on p "Escribe una nota o @mention para notificar a un compañero de equipo ﻿" at bounding box center [239, 297] width 438 height 9
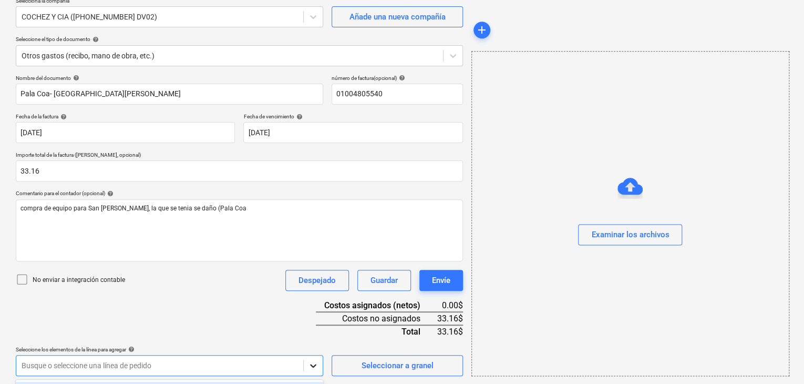
scroll to position [244, 0]
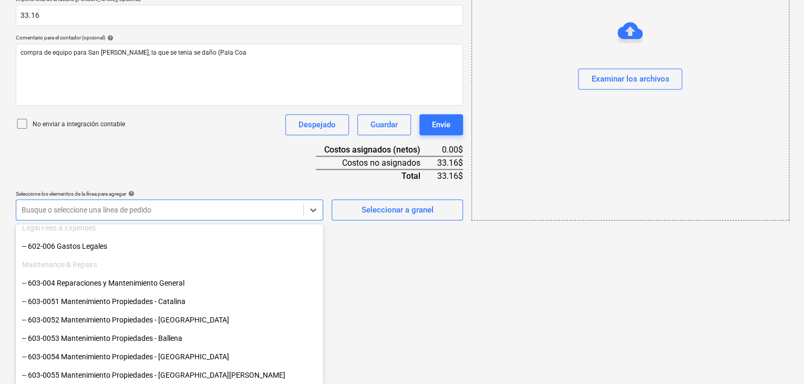
scroll to position [368, 0]
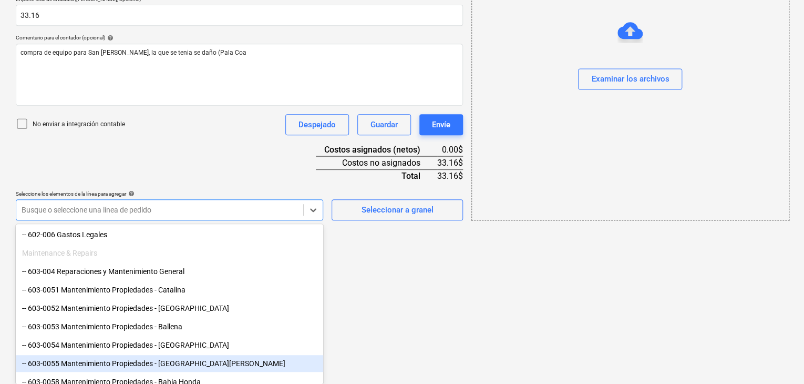
click at [185, 364] on div "-- 603-0055 Mantenimiento Propiedades - [GEOGRAPHIC_DATA][PERSON_NAME]" at bounding box center [169, 363] width 307 height 17
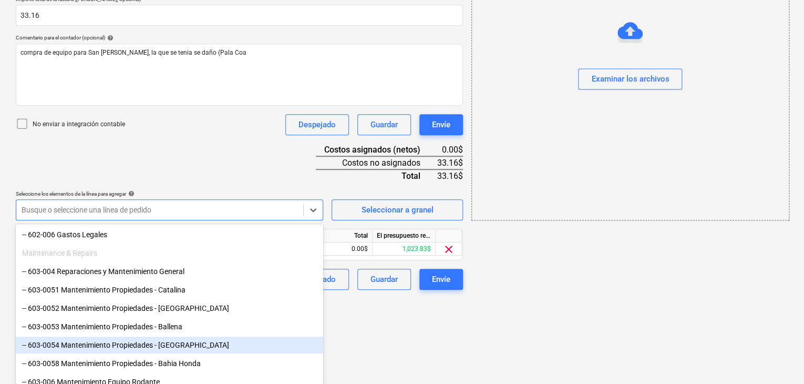
scroll to position [158, 0]
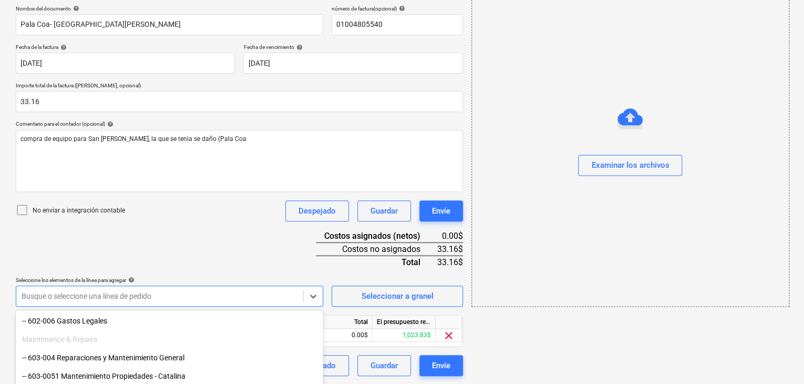
click at [372, 225] on html "Ventas Proyectos Contactos Compañía Bandeja de entrada 2 Aprobaciones format_si…" at bounding box center [402, 34] width 804 height 384
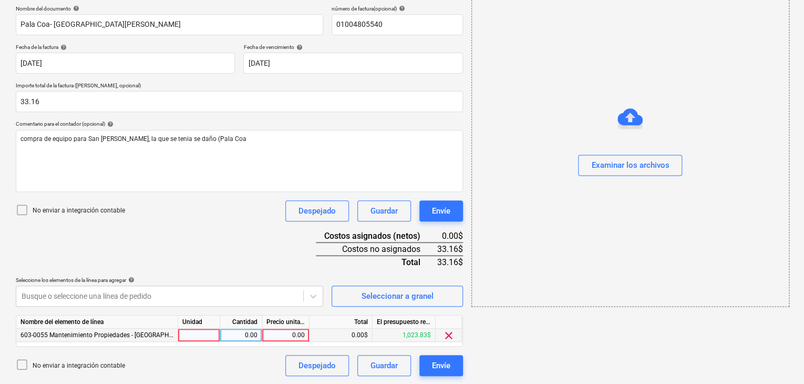
click at [211, 332] on div at bounding box center [199, 335] width 42 height 13
type input "1"
click at [233, 336] on div "0.00" at bounding box center [240, 335] width 33 height 13
type input "1"
click at [289, 335] on div "0.00" at bounding box center [285, 335] width 38 height 13
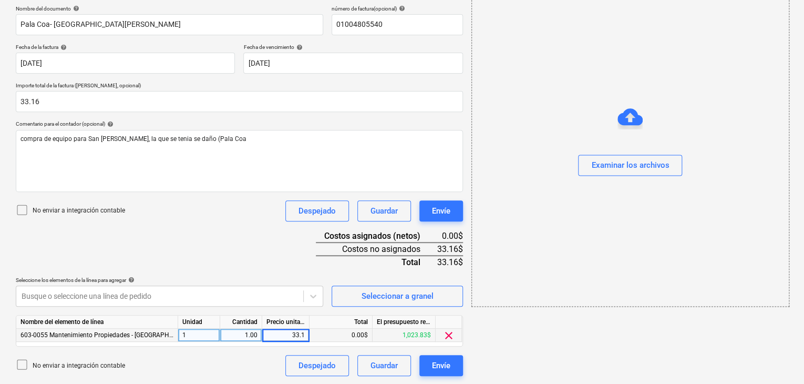
type input "33.16"
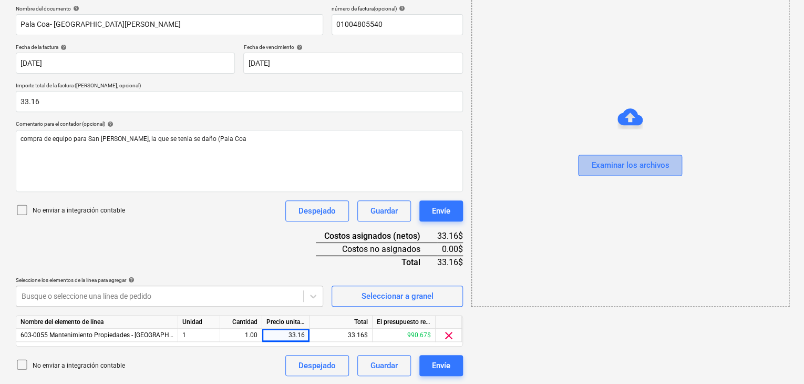
click at [618, 165] on div "Examinar los archivos" at bounding box center [630, 165] width 78 height 14
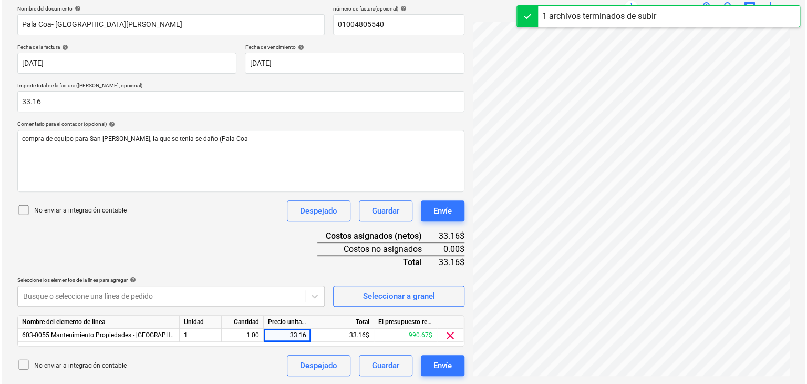
scroll to position [206, 0]
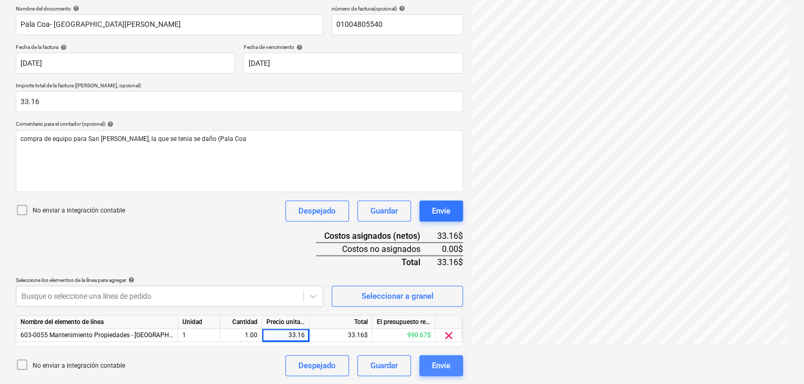
click at [445, 372] on button "Envíe" at bounding box center [441, 365] width 44 height 21
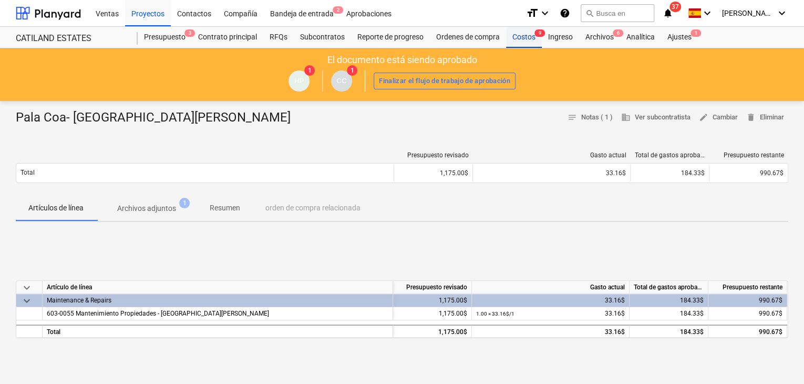
click at [524, 34] on div "Costos 9" at bounding box center [524, 37] width 36 height 21
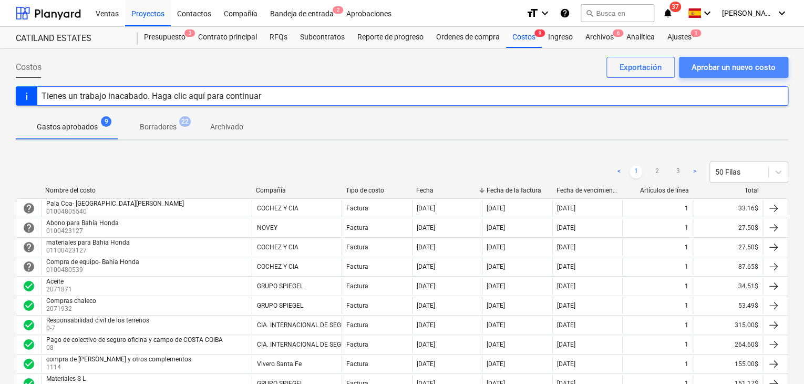
click at [721, 68] on div "Aprobar un nuevo costo" at bounding box center [734, 67] width 84 height 14
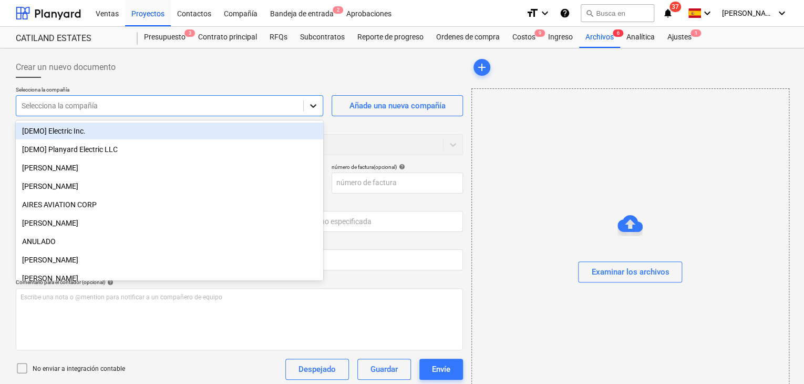
click at [316, 105] on icon at bounding box center [313, 105] width 11 height 11
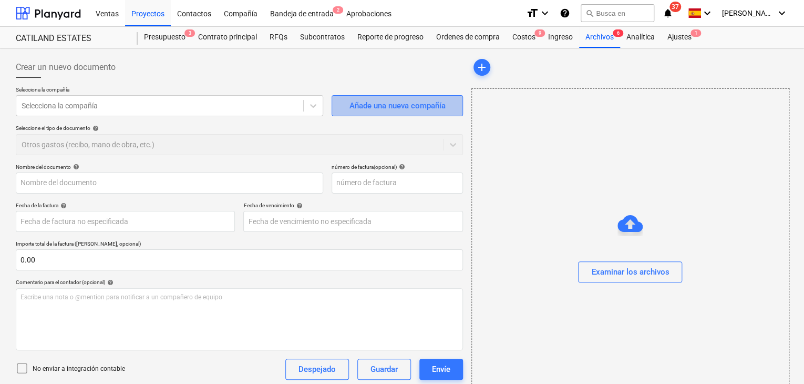
click at [376, 109] on div "Añade una nueva compañía" at bounding box center [397, 106] width 96 height 14
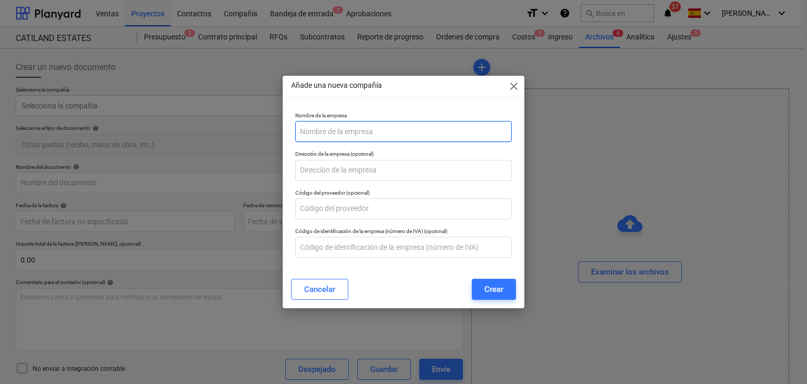
click at [360, 129] on input "text" at bounding box center [403, 131] width 217 height 21
type input "[PERSON_NAME] N,"
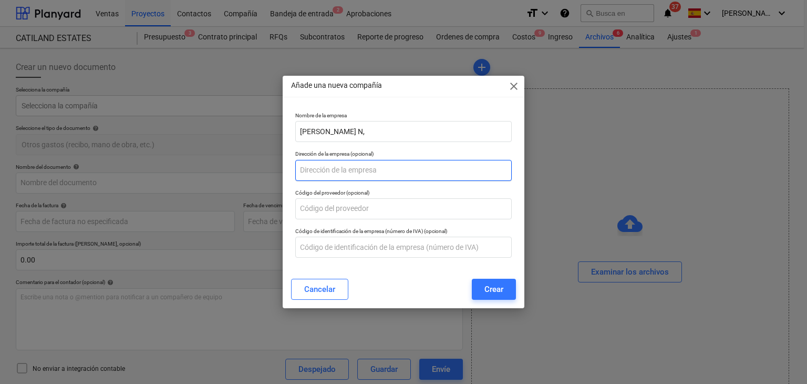
click at [365, 171] on input "text" at bounding box center [403, 170] width 217 height 21
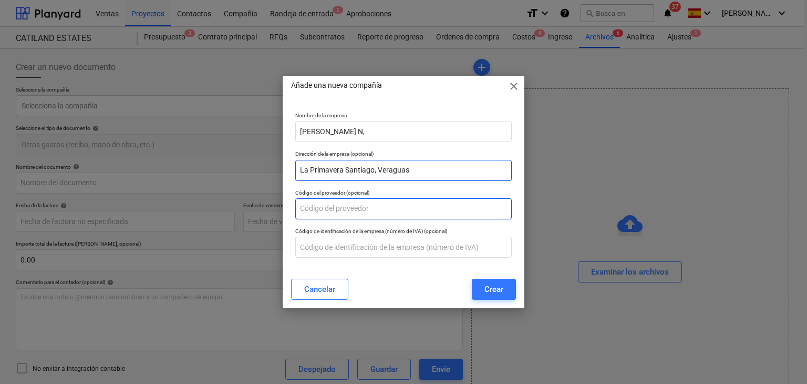
type input "La Primavera Santiago, Veraguas"
click at [344, 212] on input "text" at bounding box center [403, 208] width 217 height 21
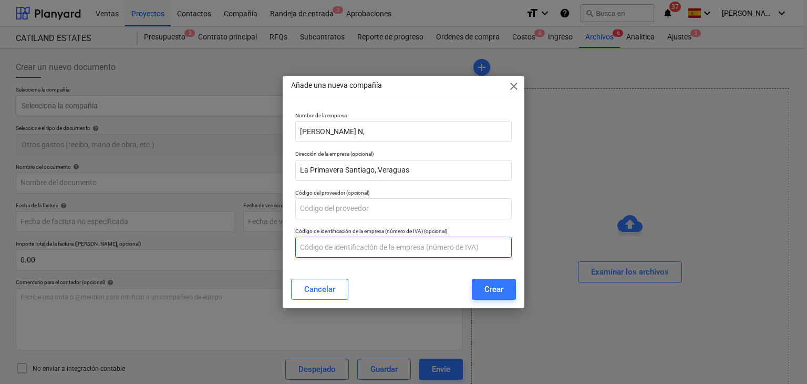
click at [331, 247] on input "text" at bounding box center [403, 247] width 217 height 21
type input "9-189-11 Dv 00"
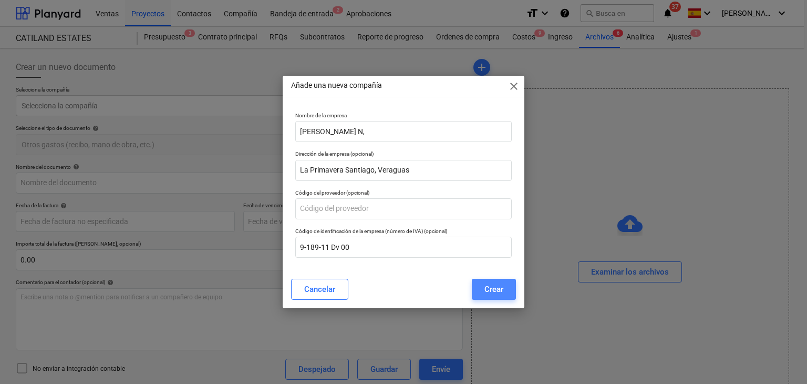
click at [497, 287] on div "Crear" at bounding box center [494, 289] width 19 height 14
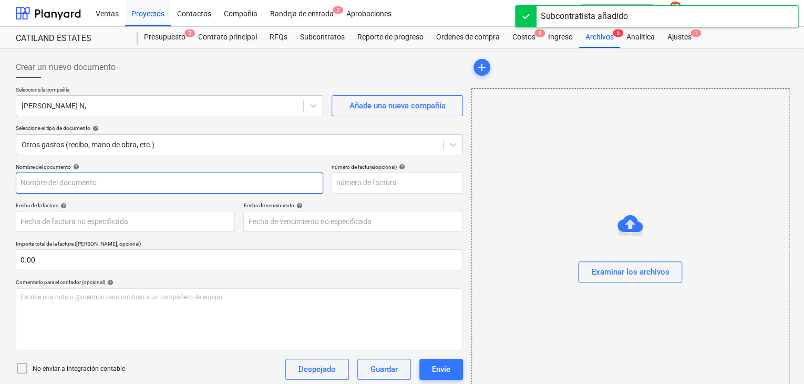
click at [140, 187] on input "text" at bounding box center [169, 182] width 307 height 21
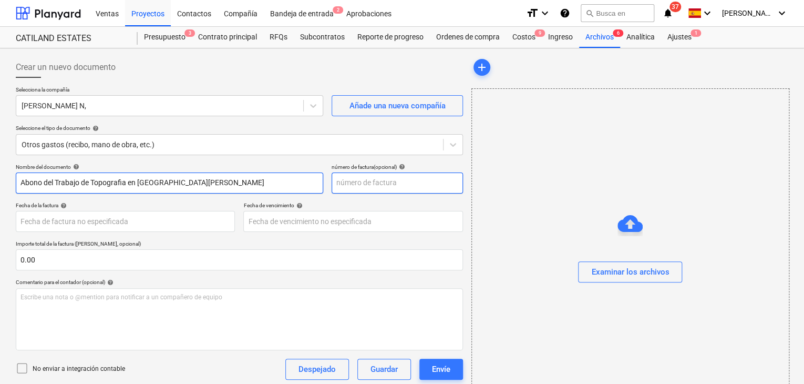
type input "Abono del Trabajo de Topografia en [GEOGRAPHIC_DATA][PERSON_NAME]"
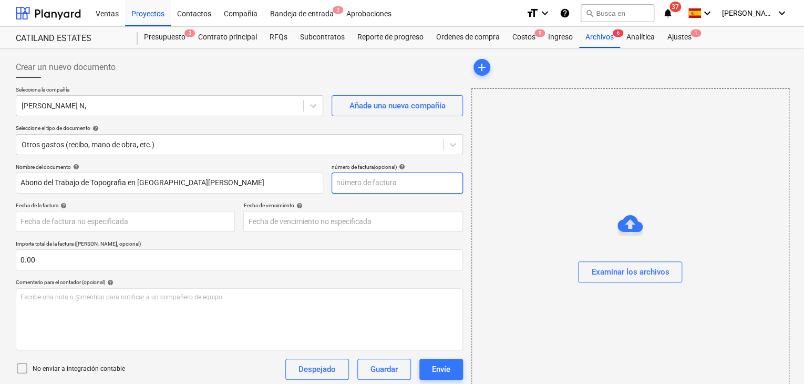
click at [345, 190] on input "text" at bounding box center [397, 182] width 131 height 21
click at [346, 185] on input "01 351" at bounding box center [397, 182] width 131 height 21
type input "01351"
click at [171, 233] on div "Nombre del documento help Abono del Trabajo de Topografia en [GEOGRAPHIC_DATA][…" at bounding box center [239, 300] width 447 height 275
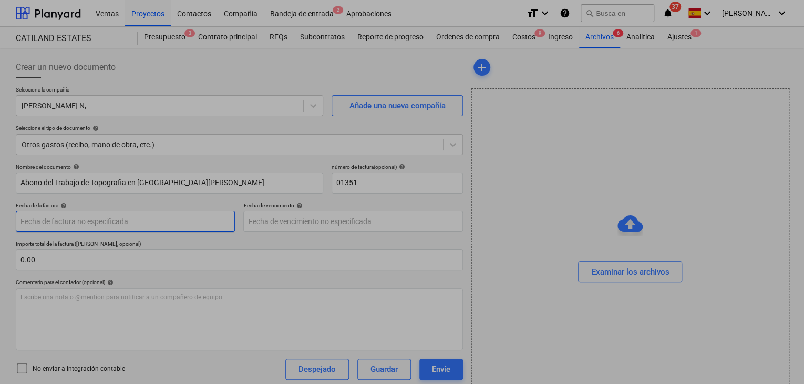
click at [173, 223] on body "Ventas Proyectos Contactos Compañía Bandeja de entrada 2 Aprobaciones format_si…" at bounding box center [402, 192] width 804 height 384
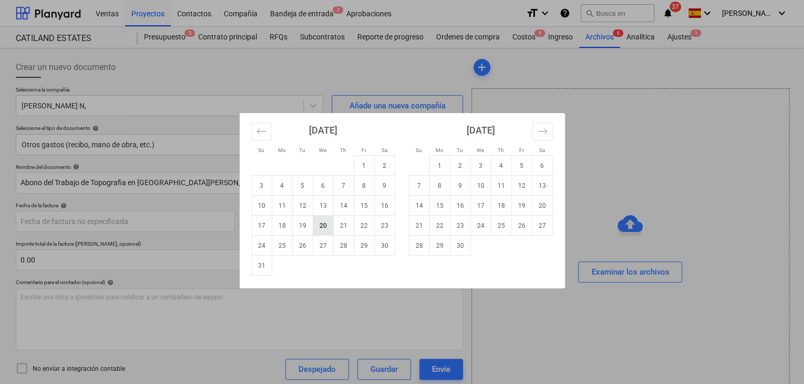
click at [328, 227] on td "20" at bounding box center [323, 226] width 20 height 20
type input "[DATE]"
click at [332, 224] on body "Ventas Proyectos Contactos Compañía Bandeja de entrada 2 Aprobaciones format_si…" at bounding box center [402, 192] width 804 height 384
click at [330, 225] on td "20" at bounding box center [323, 226] width 20 height 20
type input "[DATE]"
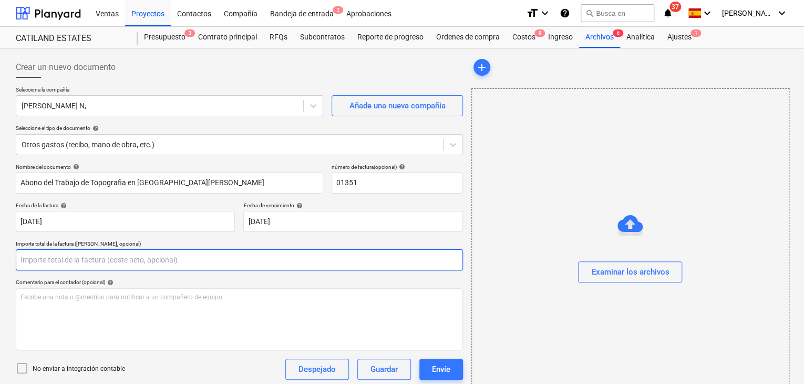
click at [196, 253] on input "text" at bounding box center [239, 259] width 447 height 21
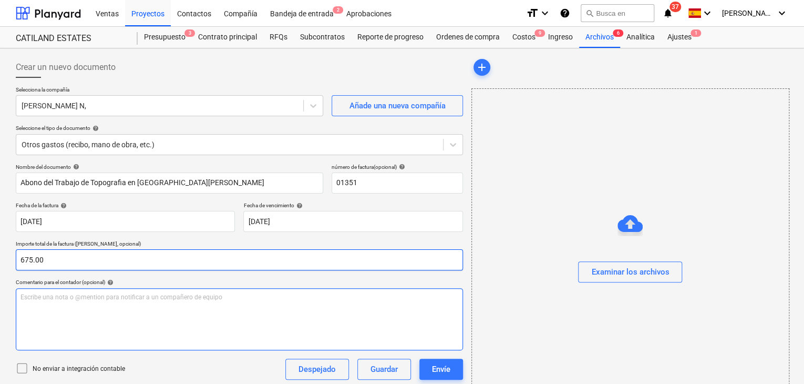
type input "675.00"
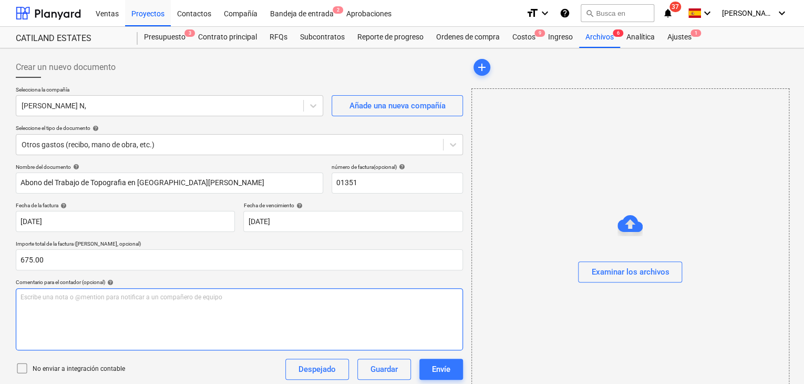
click at [165, 294] on p "Escribe una nota o @mention para notificar a un compañero de equipo ﻿" at bounding box center [239, 297] width 438 height 9
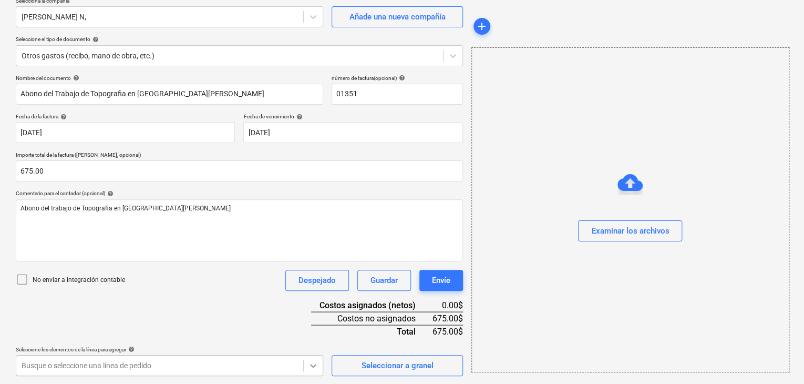
scroll to position [244, 0]
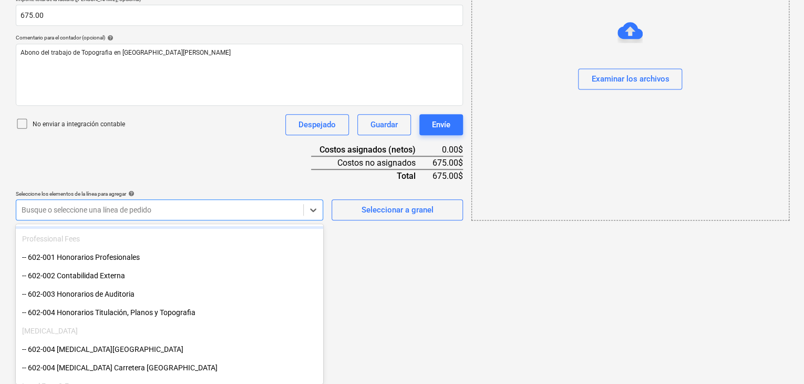
scroll to position [210, 0]
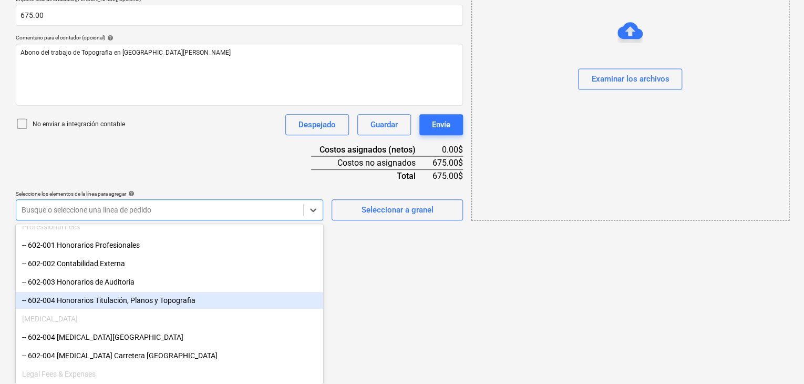
click at [198, 305] on div "-- 602-004 Honorarios Titulación, Planos y Topografia" at bounding box center [169, 300] width 307 height 17
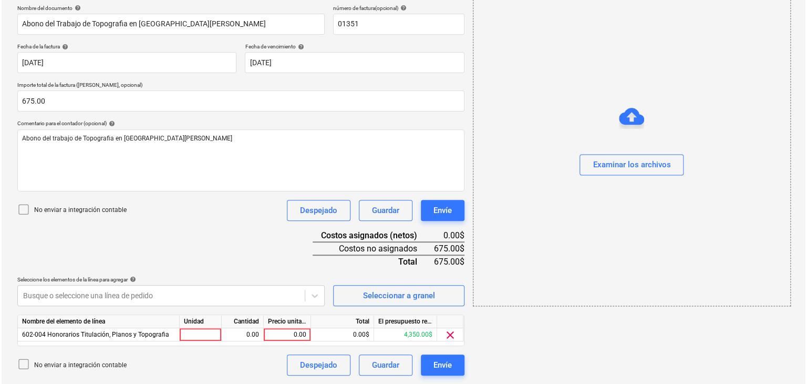
scroll to position [158, 0]
click at [357, 225] on html "Ventas Proyectos Contactos Compañía Bandeja de entrada 2 Aprobaciones format_si…" at bounding box center [402, 34] width 804 height 384
click at [215, 333] on div at bounding box center [199, 335] width 42 height 13
type input "1"
click at [229, 332] on div "0.00" at bounding box center [240, 335] width 33 height 13
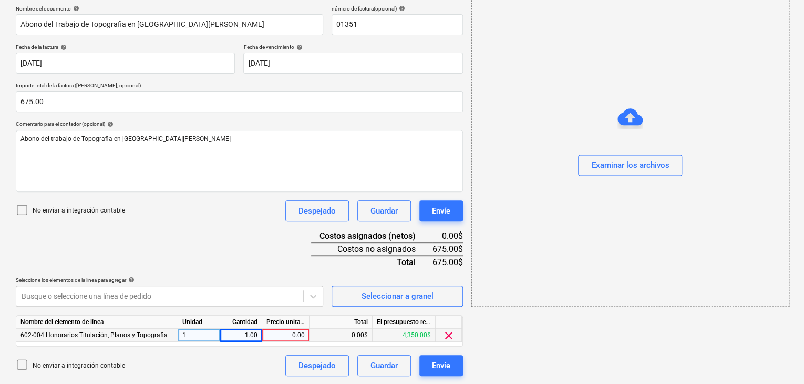
click at [283, 333] on div "0.00" at bounding box center [285, 335] width 38 height 13
type input "675.00"
click at [341, 335] on div "0.00$" at bounding box center [341, 335] width 63 height 13
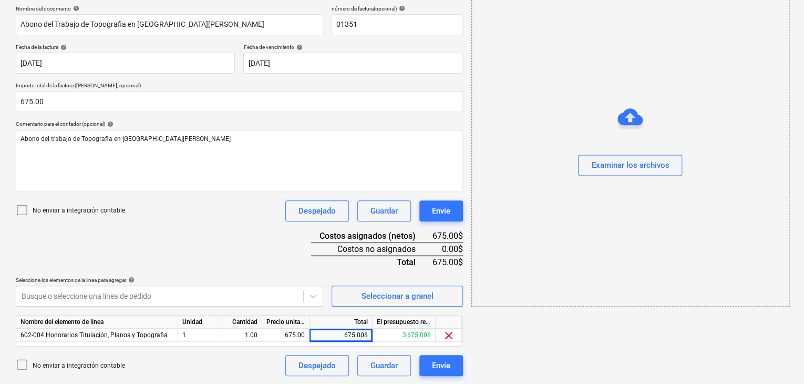
click at [634, 118] on div at bounding box center [630, 116] width 25 height 25
click at [621, 155] on button "Examinar los archivos" at bounding box center [630, 165] width 104 height 21
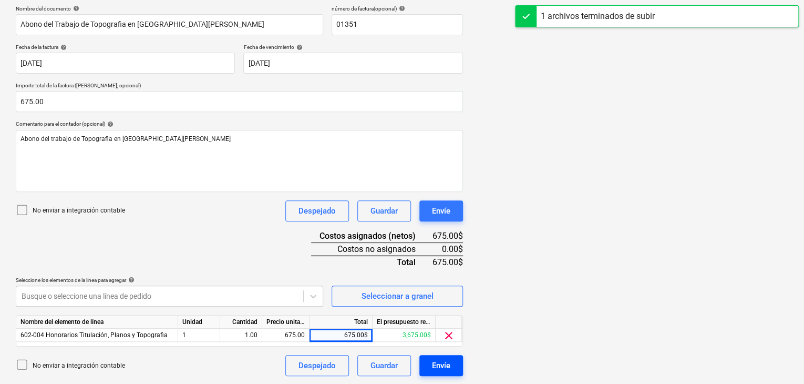
click at [446, 364] on div "Envíe" at bounding box center [441, 365] width 18 height 14
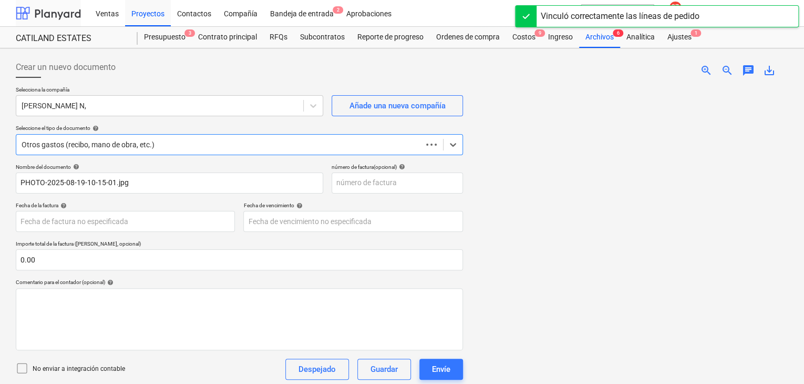
scroll to position [63, 0]
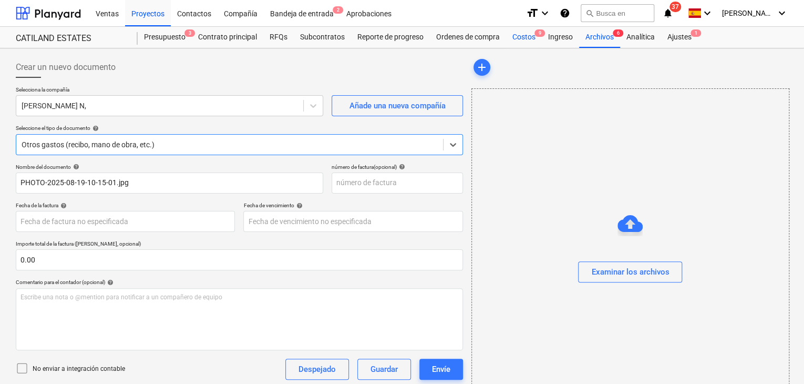
click at [534, 38] on div "Costos 9" at bounding box center [524, 37] width 36 height 21
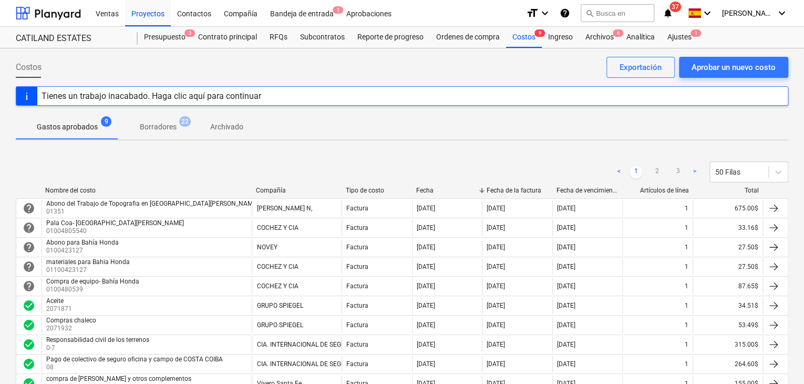
drag, startPoint x: 750, startPoint y: 342, endPoint x: 726, endPoint y: 385, distance: 49.6
drag, startPoint x: 726, startPoint y: 385, endPoint x: 57, endPoint y: 160, distance: 705.9
click at [57, 160] on div "< 1 2 3 > 50 Filas" at bounding box center [402, 171] width 773 height 29
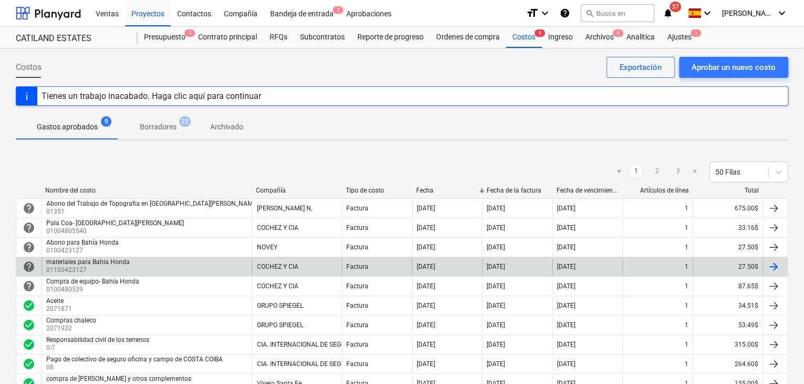
click at [770, 264] on div at bounding box center [773, 266] width 13 height 13
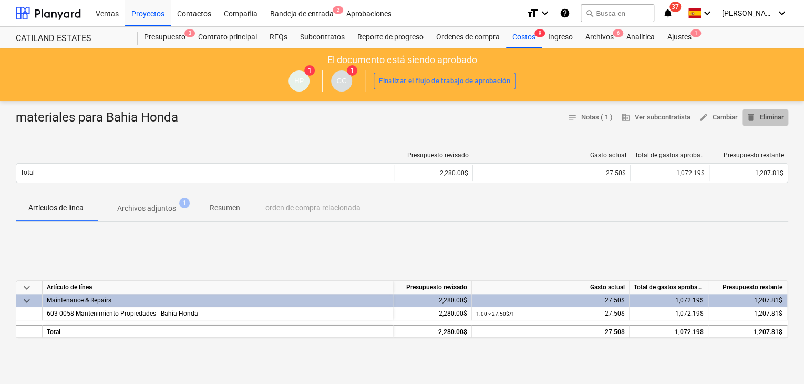
click at [778, 119] on span "delete Eliminar" at bounding box center [765, 117] width 38 height 12
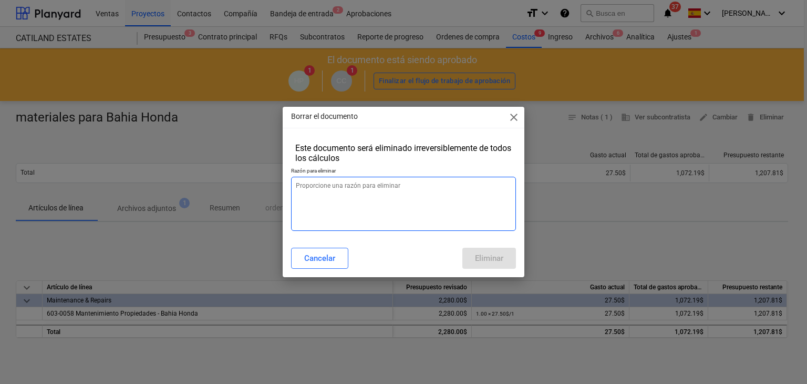
click at [353, 186] on textarea at bounding box center [403, 204] width 225 height 54
type textarea "x"
type textarea "s"
type textarea "x"
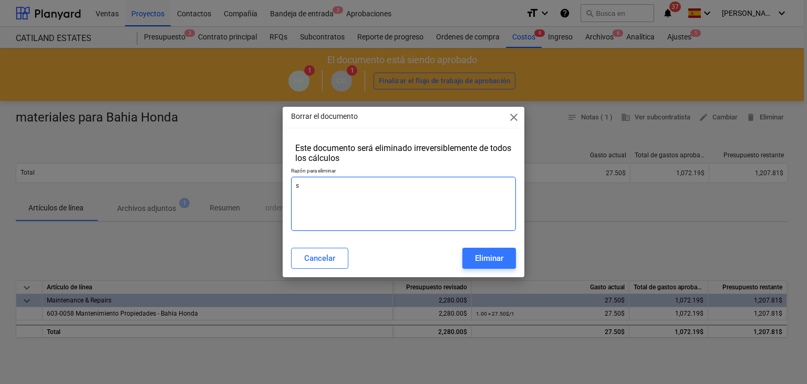
type textarea "se"
type textarea "x"
type textarea "se"
type textarea "x"
type textarea "se r"
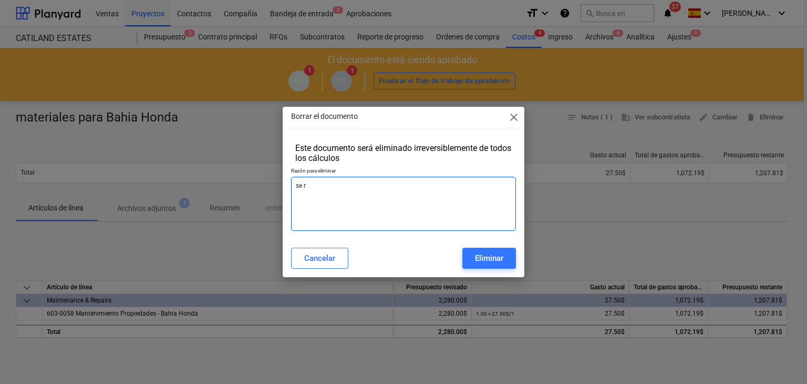
type textarea "x"
type textarea "se re"
type textarea "x"
type textarea "se r"
type textarea "x"
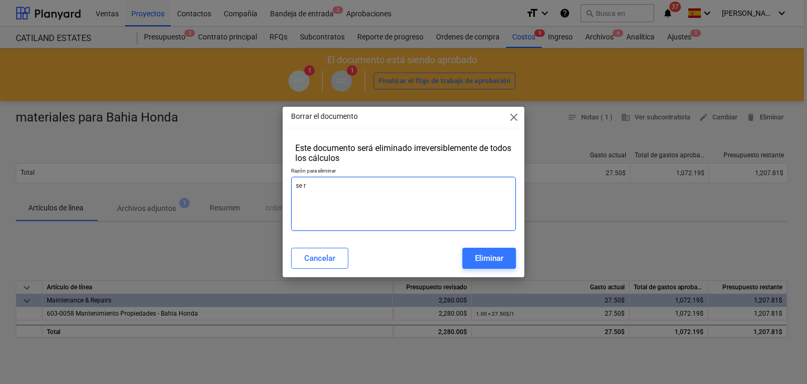
type textarea "se"
type textarea "x"
type textarea "se r"
type textarea "x"
type textarea "se re"
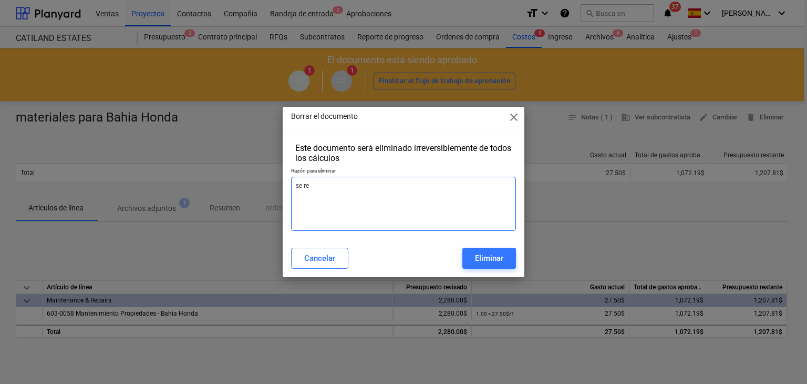
type textarea "x"
type textarea "se reg"
type textarea "x"
type textarea "se regi"
type textarea "x"
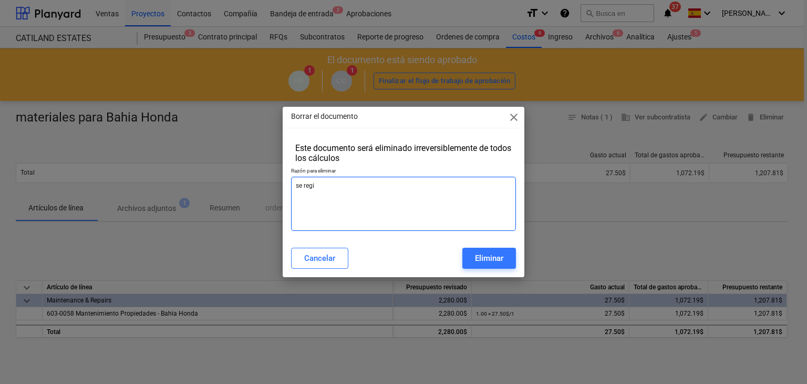
type textarea "se regis"
type textarea "x"
type textarea "se regist"
type textarea "x"
type textarea "se registr"
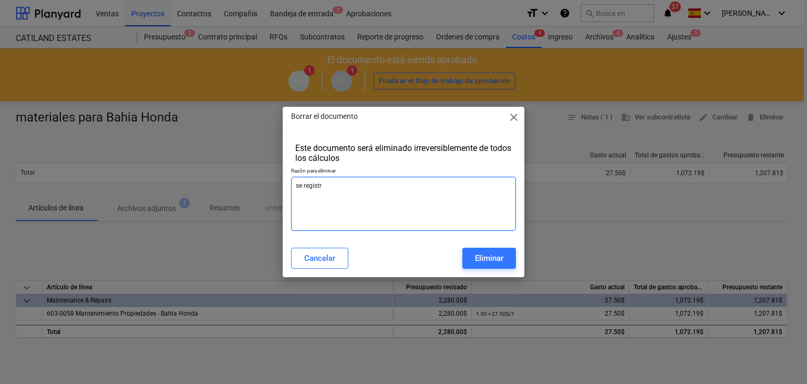
type textarea "x"
type textarea "se registro"
type textarea "x"
type textarea "se registro"
type textarea "x"
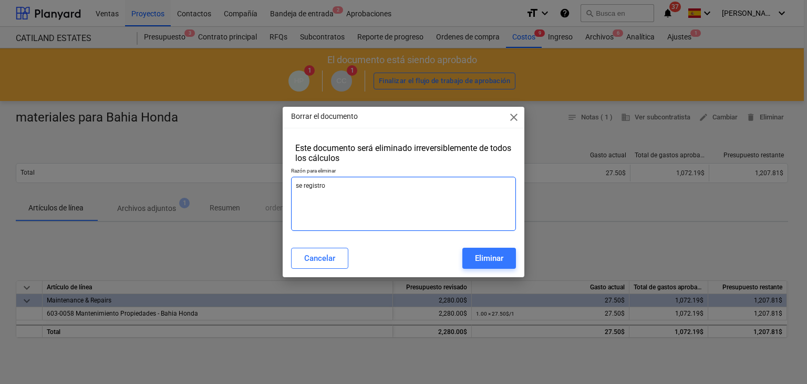
type textarea "se registro e"
type textarea "x"
type textarea "se registro en"
type textarea "x"
type textarea "se registro en"
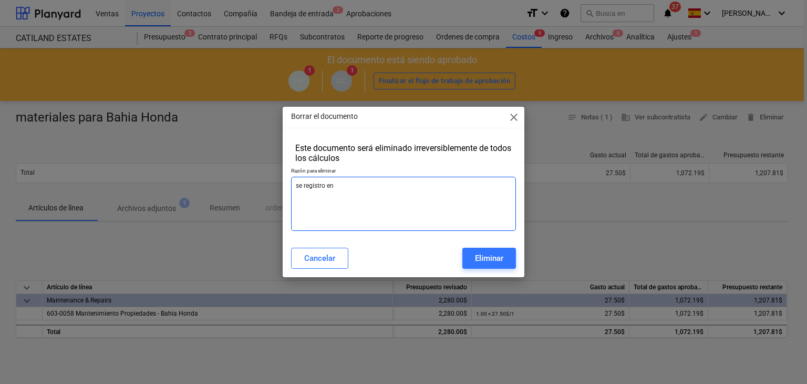
type textarea "x"
type textarea "se registro en u"
type textarea "x"
type textarea "se registro en un"
type textarea "x"
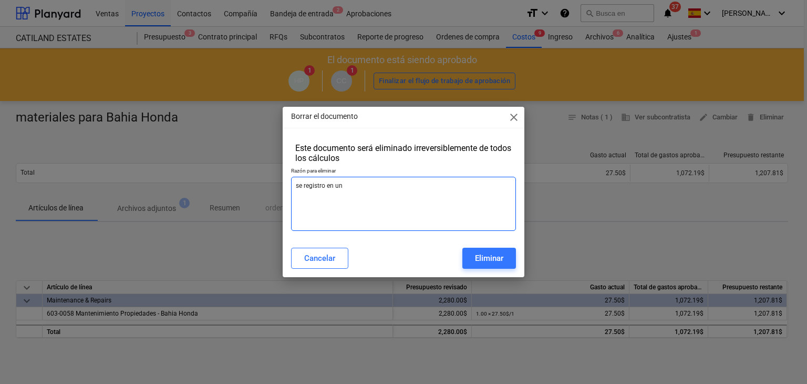
type textarea "se registro en un"
type textarea "x"
type textarea "se registro en un p"
type textarea "x"
type textarea "se registro en un pr"
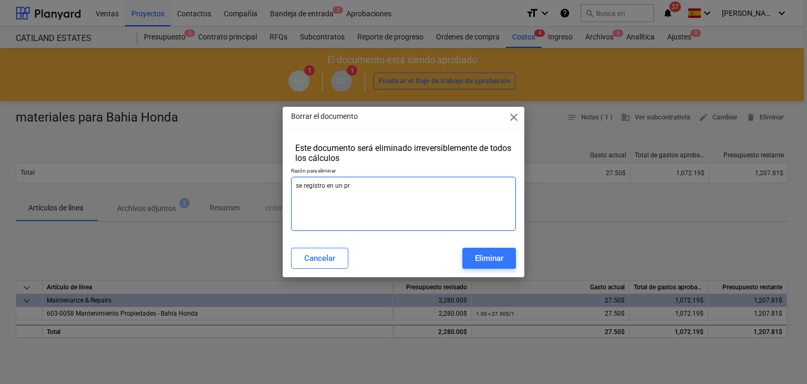
type textarea "x"
type textarea "se registro en un pro"
type textarea "x"
type textarea "se registro en un prov"
type textarea "x"
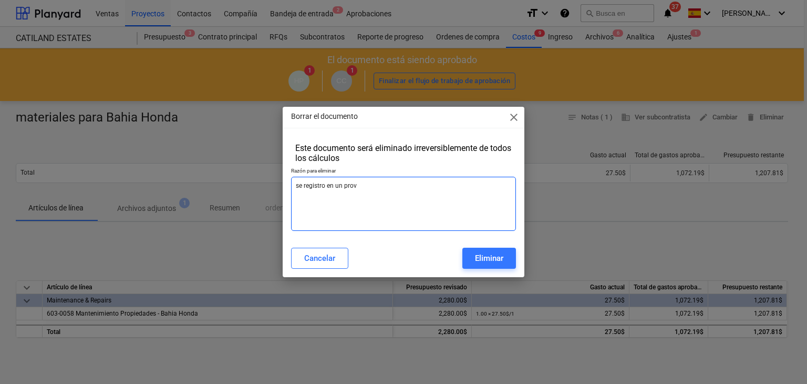
type textarea "se registro en un prove"
type textarea "x"
type textarea "se registro en un provee"
type textarea "x"
type textarea "se registro en un proveed"
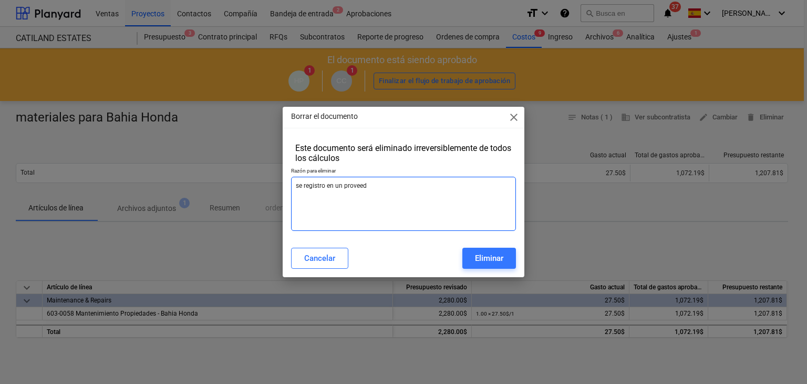
type textarea "x"
type textarea "se registro en un proveedo"
type textarea "x"
type textarea "se registro en un proveedor"
type textarea "x"
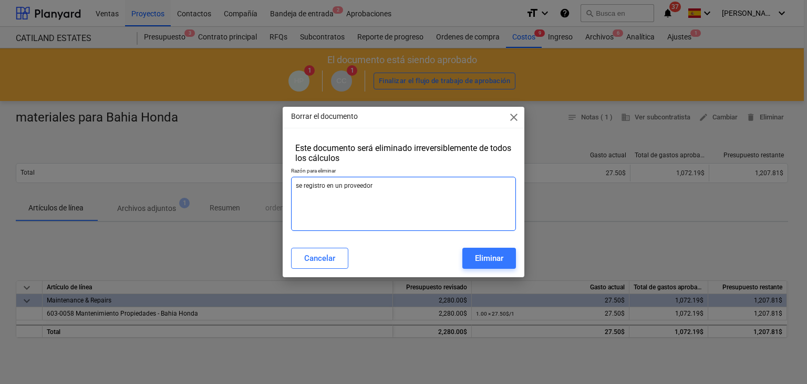
type textarea "se registro en un proveedor"
type textarea "x"
type textarea "se registro en un proveedor i"
type textarea "x"
type textarea "se registro en un proveedor in"
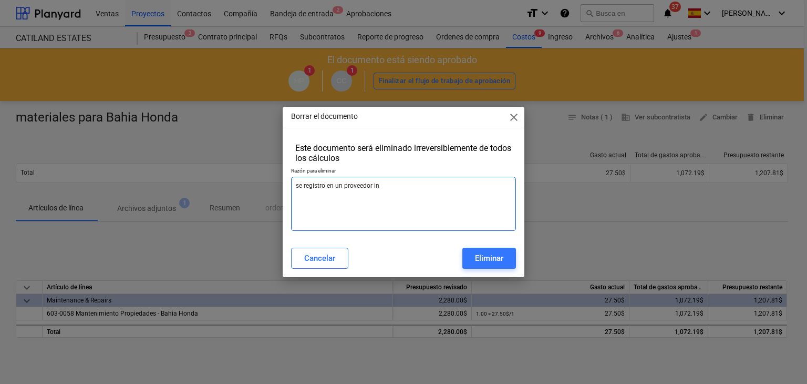
type textarea "x"
type textarea "se registro en un proveedor inc"
type textarea "x"
type textarea "se registro en un proveedor inco"
type textarea "x"
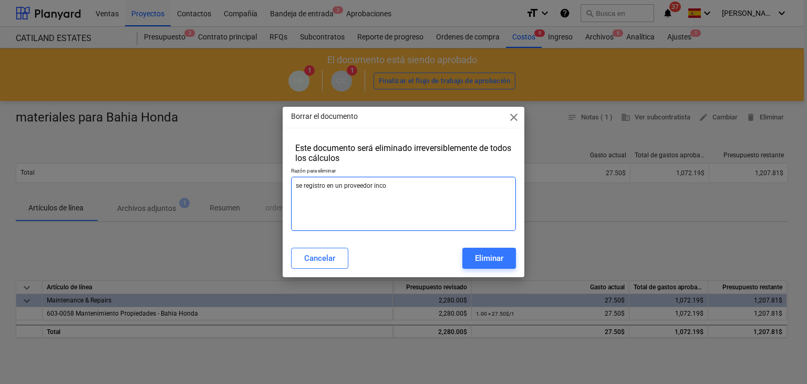
type textarea "se registro en un proveedor incor"
type textarea "x"
type textarea "se registro en un proveedor incorr"
type textarea "x"
type textarea "se registro en un proveedor incorre"
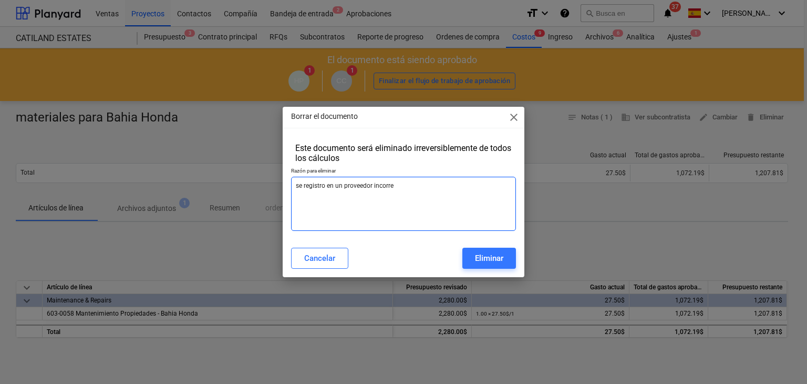
type textarea "x"
type textarea "se registro en un proveedor incorrec"
type textarea "x"
type textarea "se registro en un proveedor incorrect"
type textarea "x"
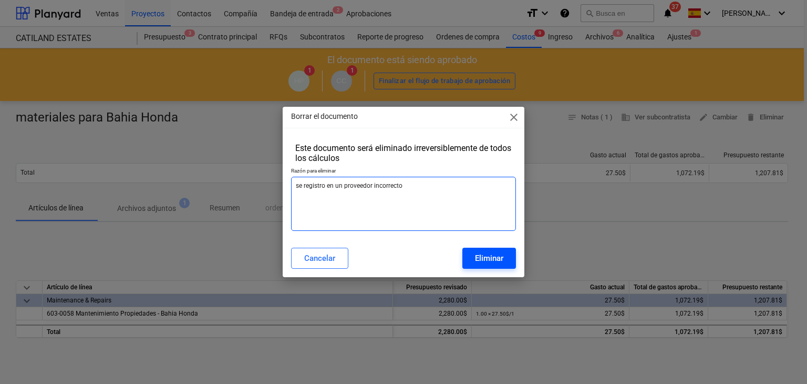
type textarea "se registro en un proveedor incorrecto"
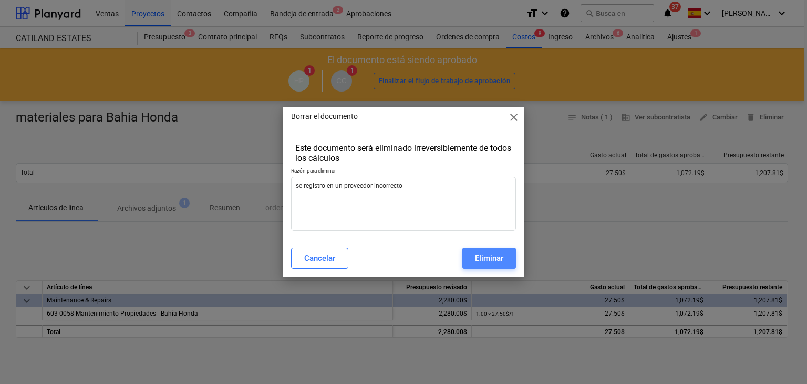
click at [502, 264] on div "Eliminar" at bounding box center [489, 258] width 28 height 14
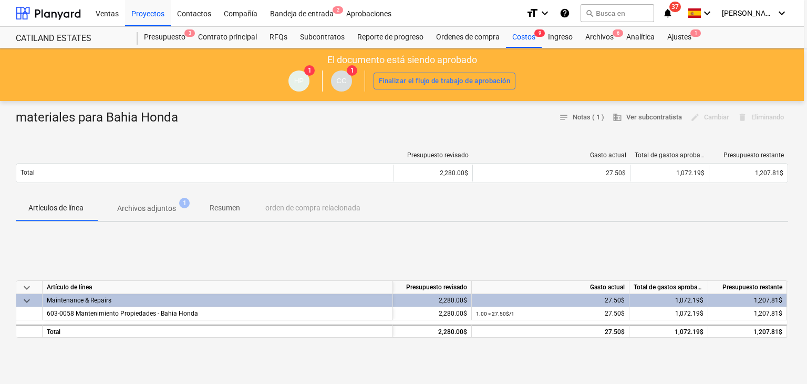
type textarea "x"
